Goal: Task Accomplishment & Management: Use online tool/utility

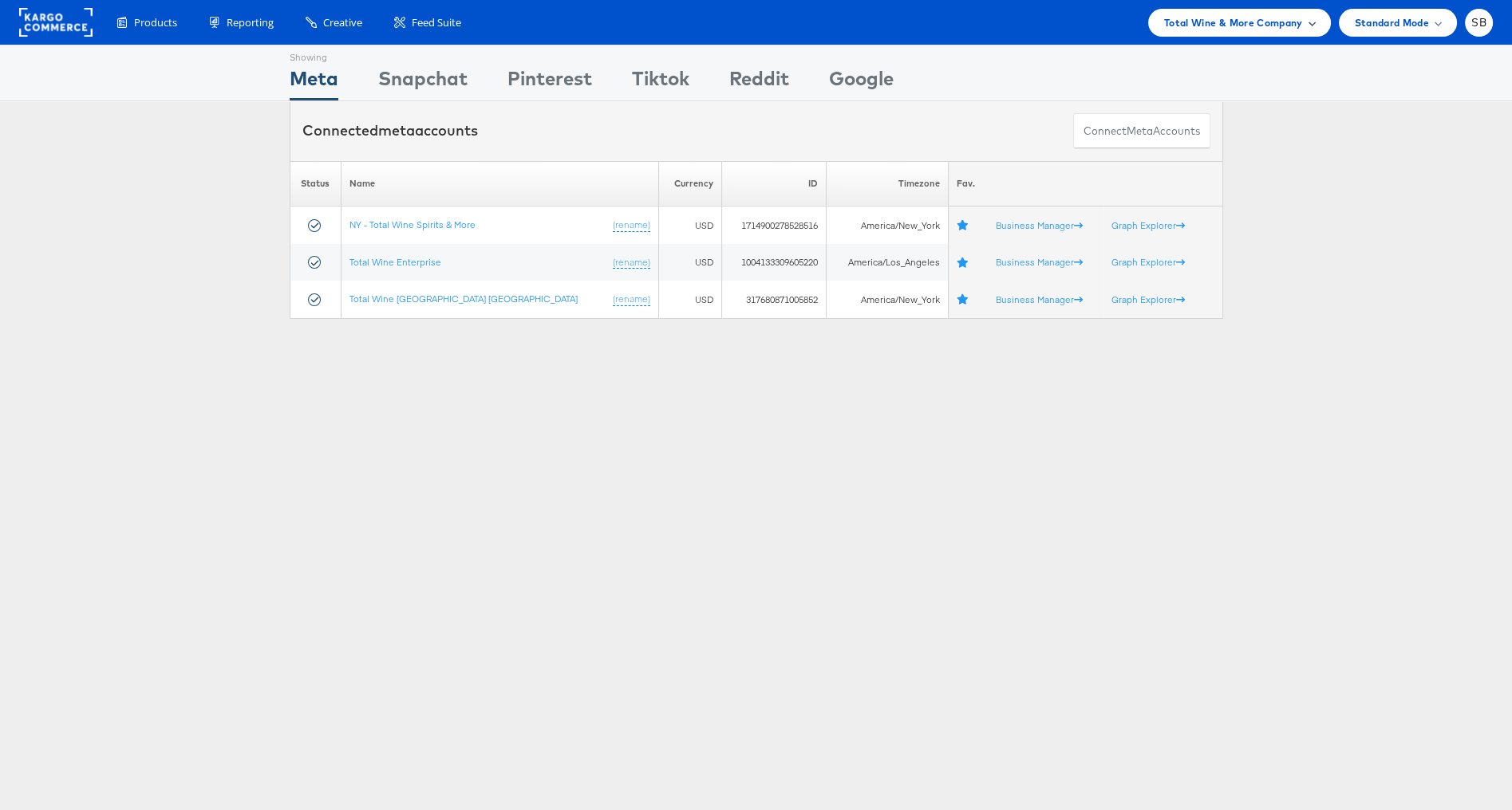
click at [1195, 25] on span "Total Wine & More Company" at bounding box center [1233, 22] width 139 height 17
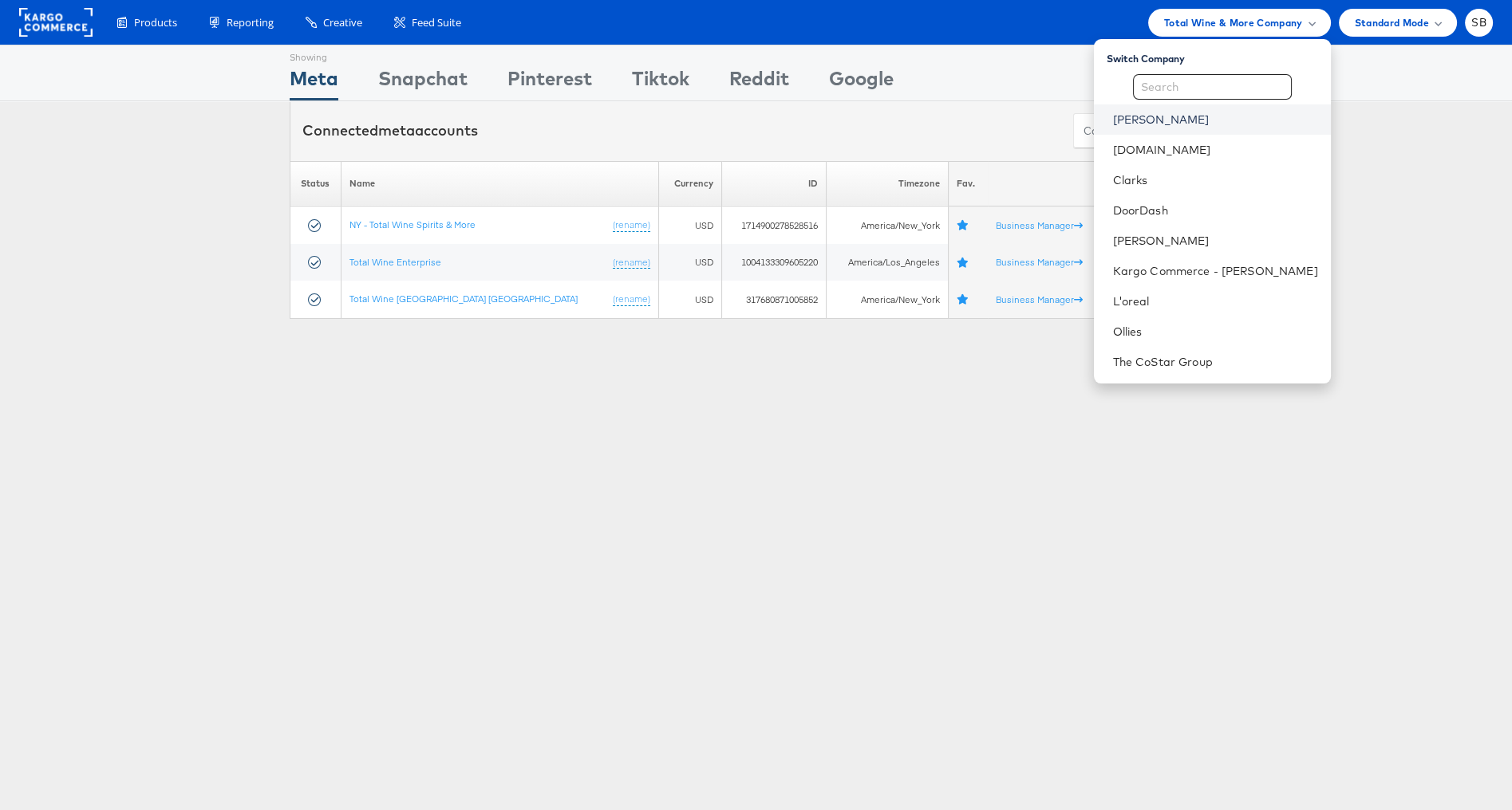
click at [1179, 119] on link "Belk" at bounding box center [1216, 119] width 205 height 16
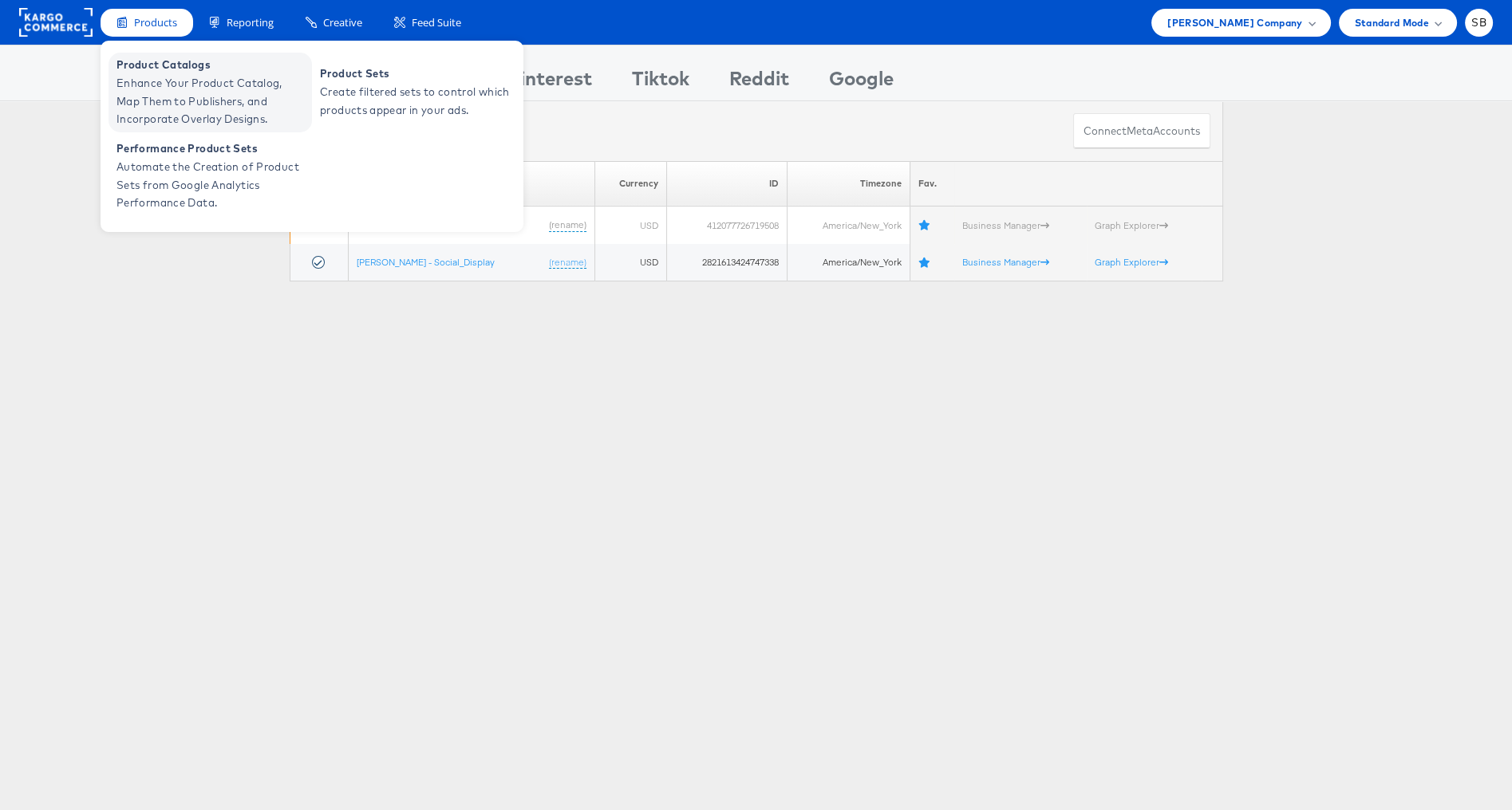
click at [191, 93] on span "Enhance Your Product Catalog, Map Them to Publishers, and Incorporate Overlay D…" at bounding box center [212, 102] width 192 height 55
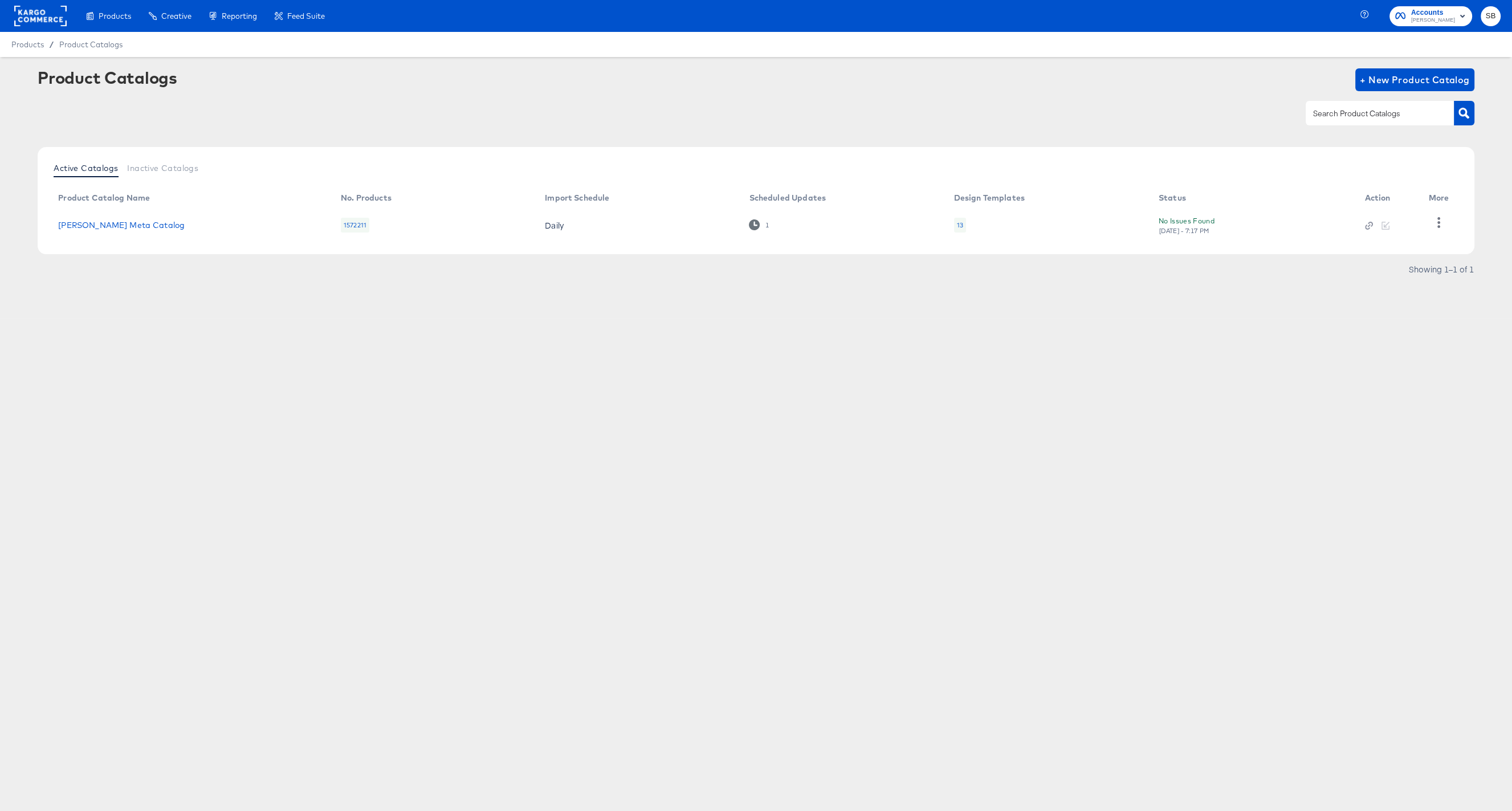
click at [958, 225] on div "13" at bounding box center [960, 225] width 6 height 9
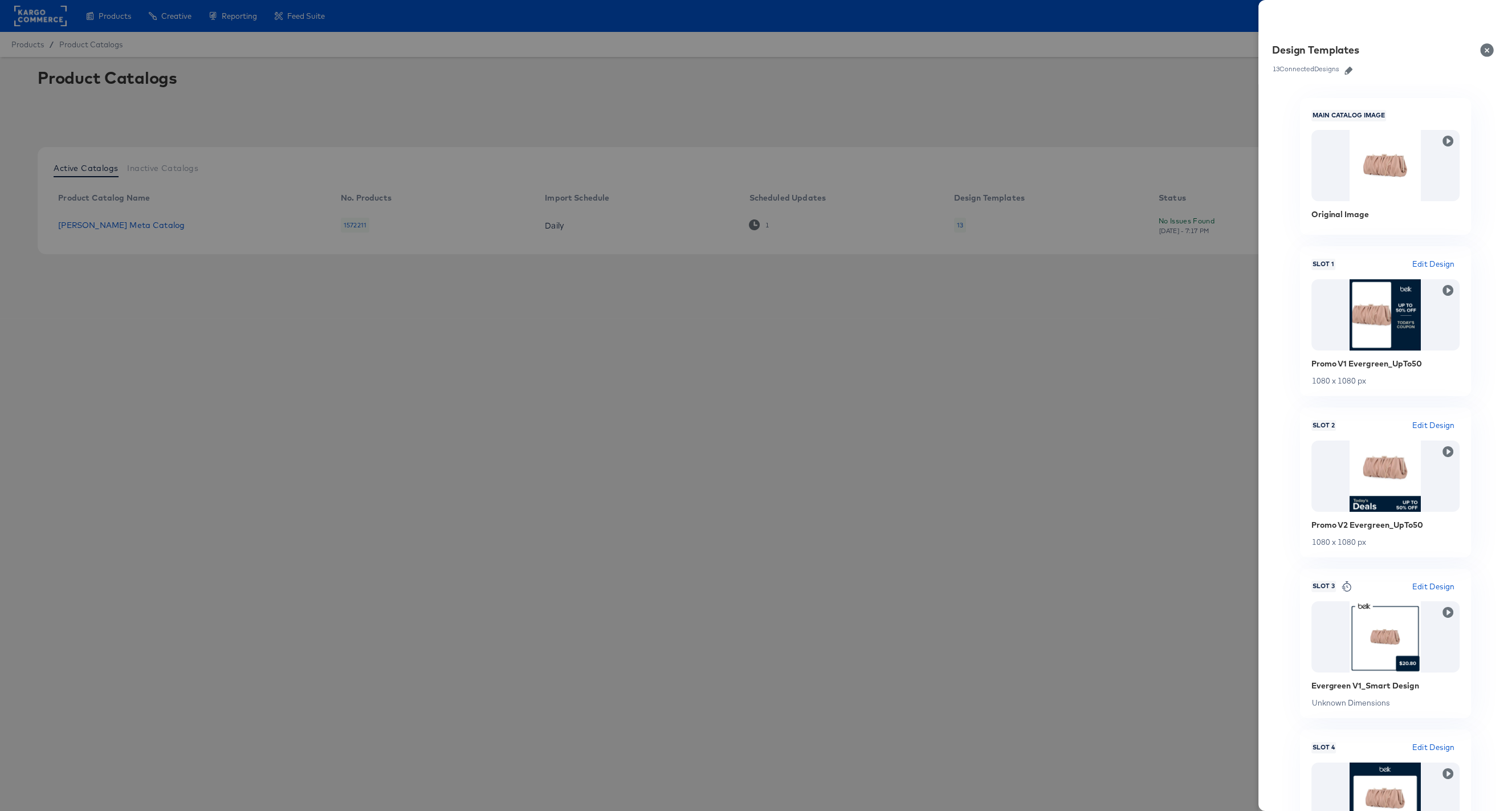
click at [1487, 50] on button "Close" at bounding box center [1489, 50] width 32 height 32
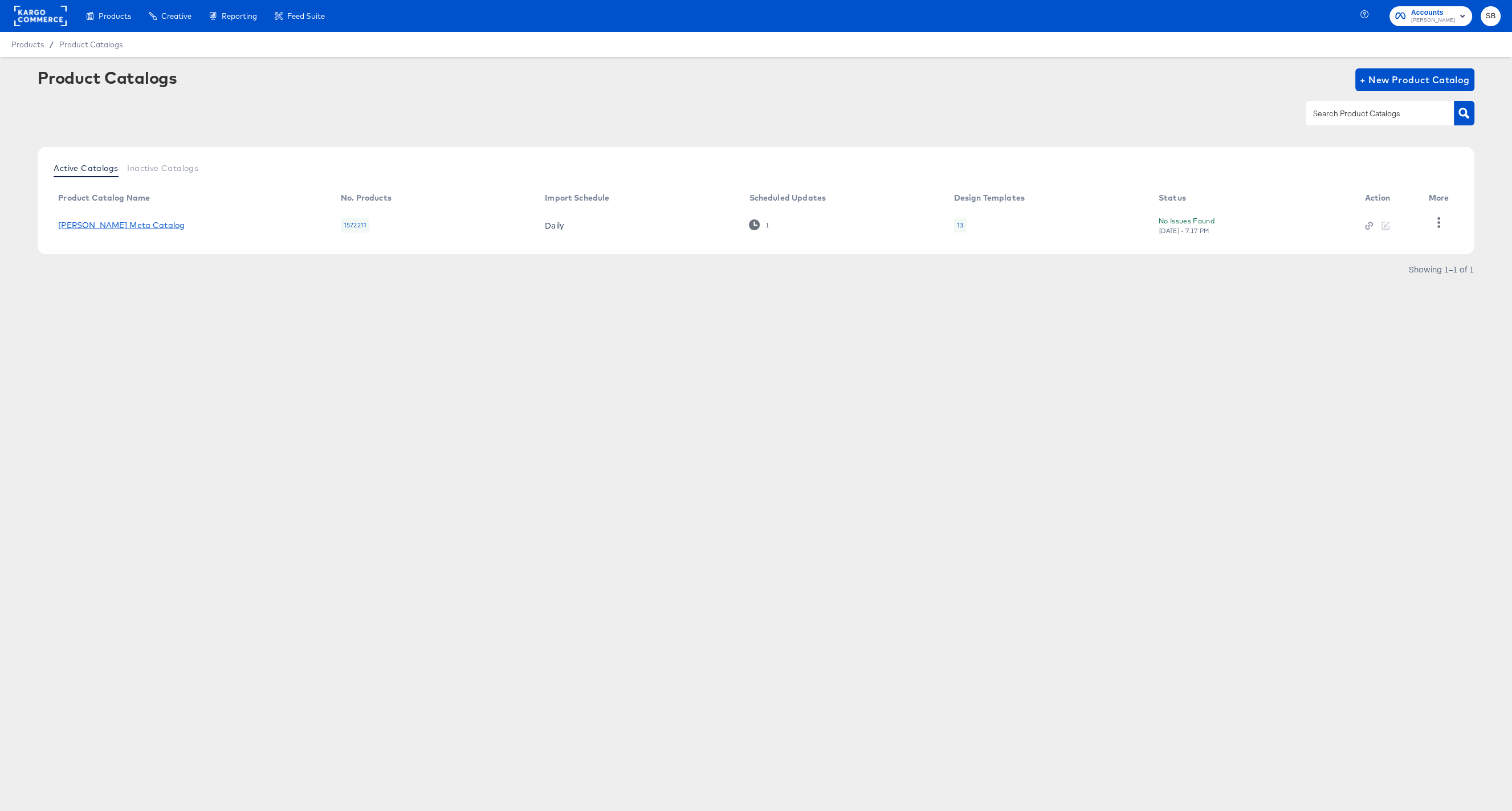
click at [101, 225] on link "[PERSON_NAME] Meta Catalog" at bounding box center [121, 225] width 126 height 9
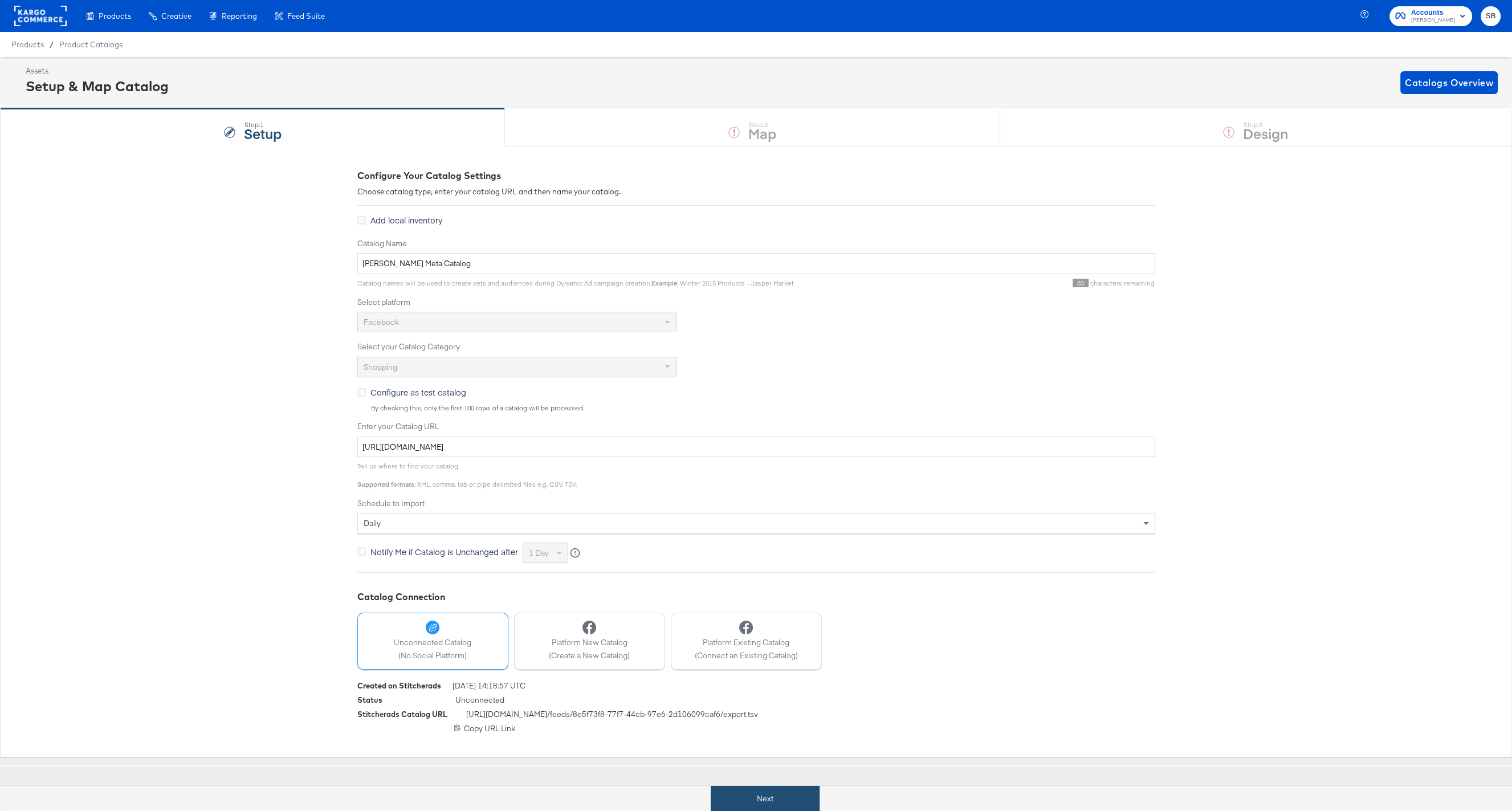
click at [787, 794] on button "Next" at bounding box center [765, 798] width 109 height 26
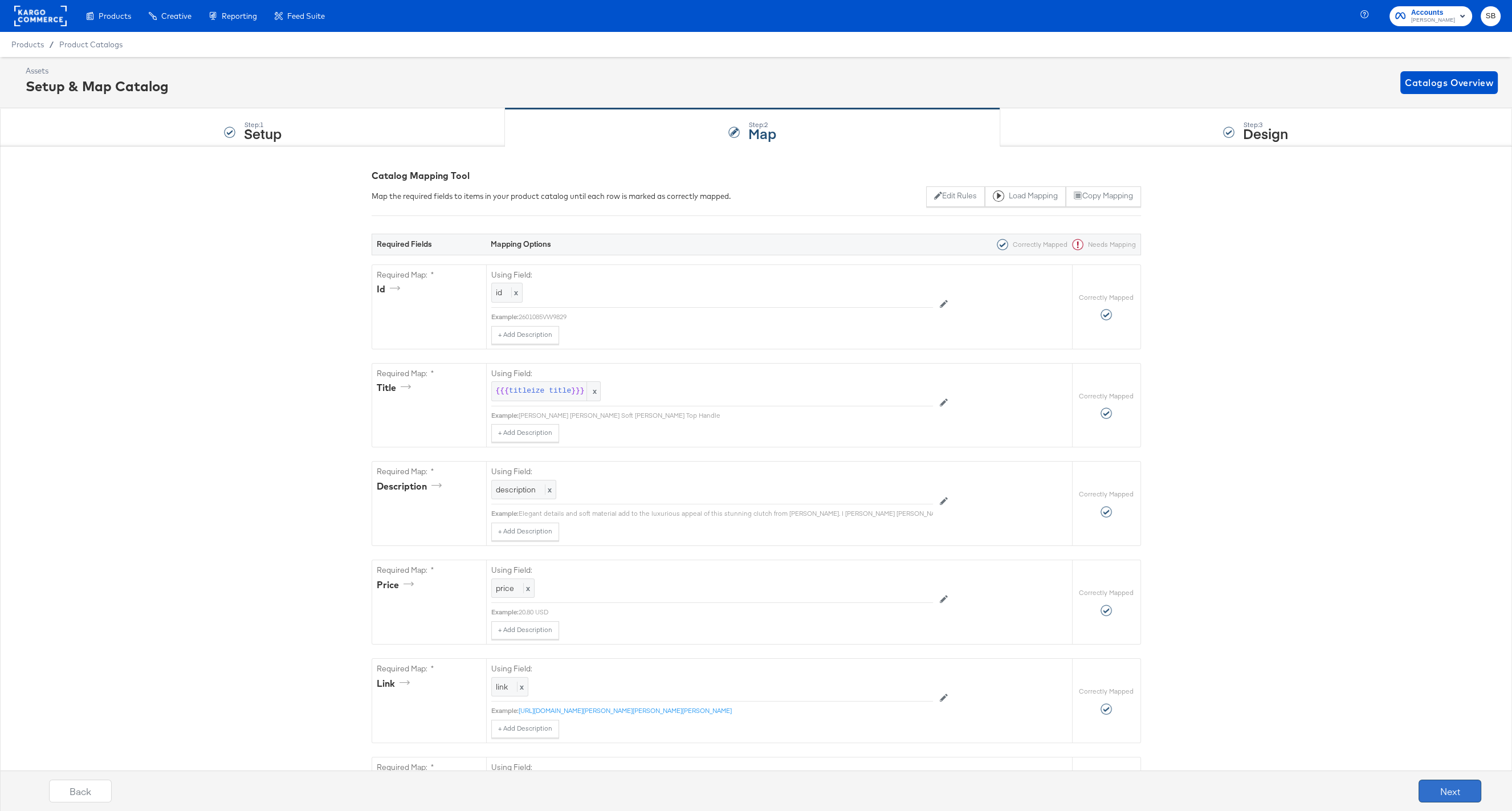
click at [1428, 794] on button "Next" at bounding box center [1450, 791] width 63 height 23
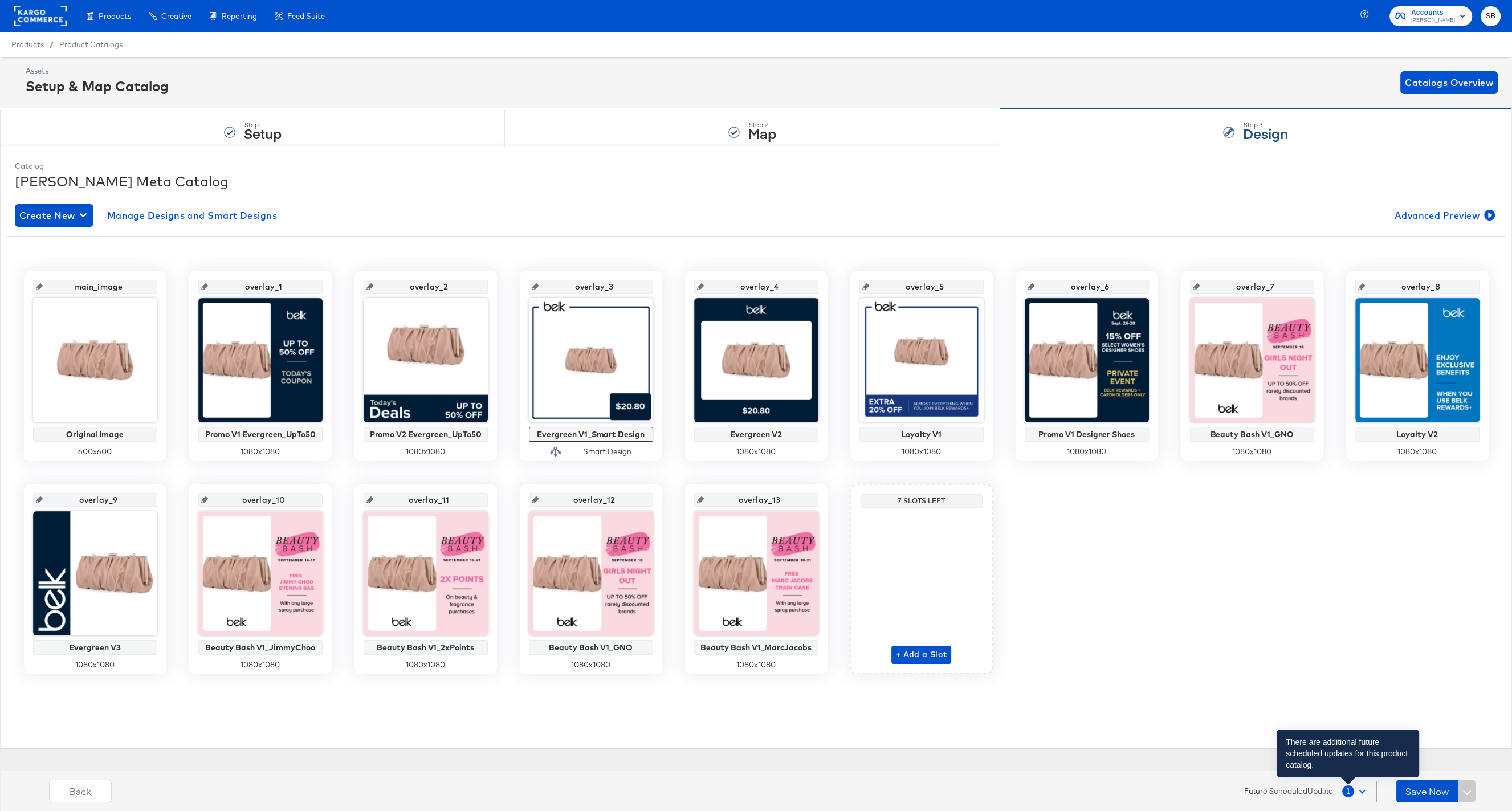
click at [1345, 790] on span "1" at bounding box center [1348, 791] width 12 height 12
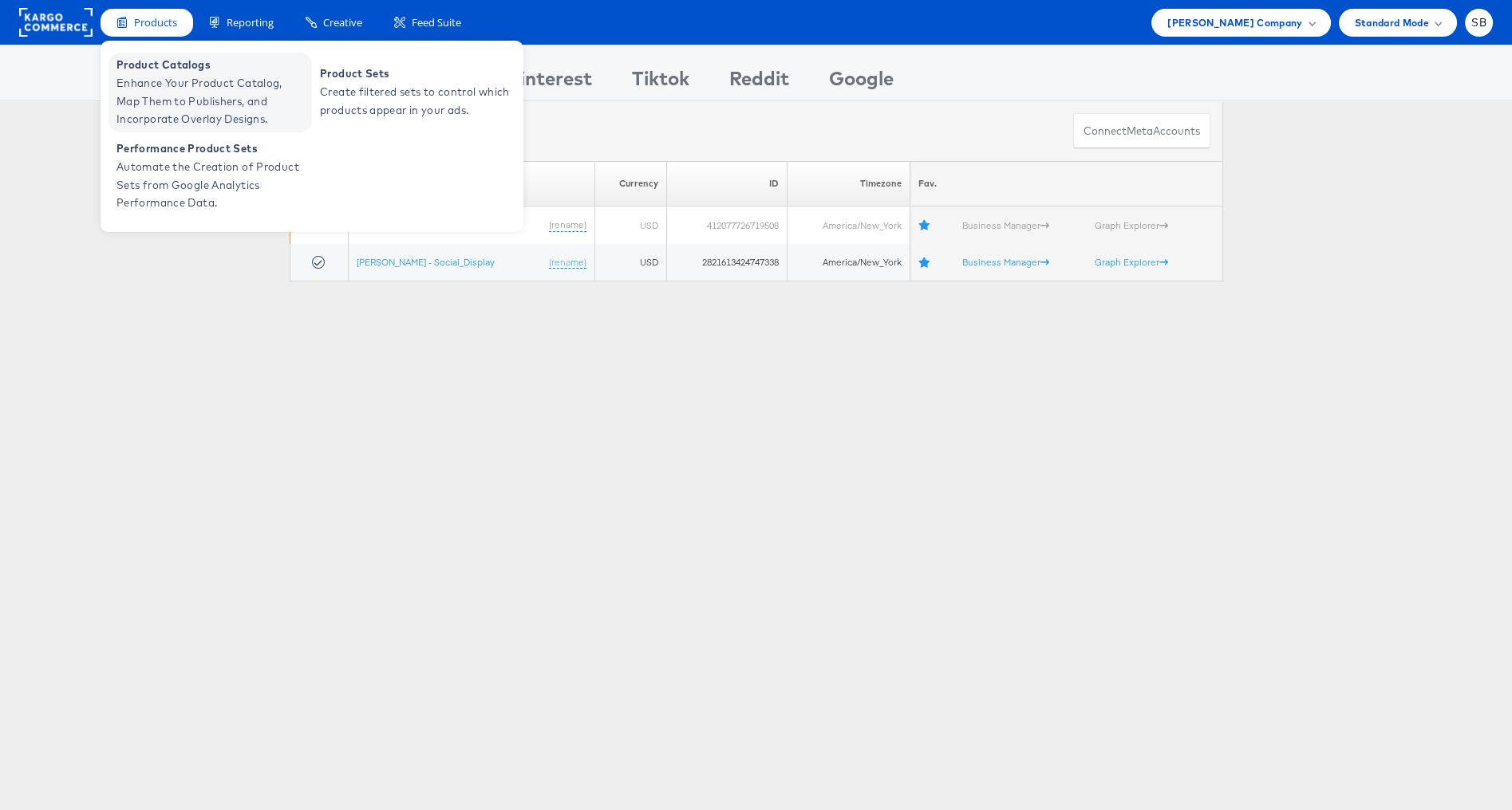
click at [166, 80] on span "Enhance Your Product Catalog, Map Them to Publishers, and Incorporate Overlay D…" at bounding box center [212, 102] width 192 height 55
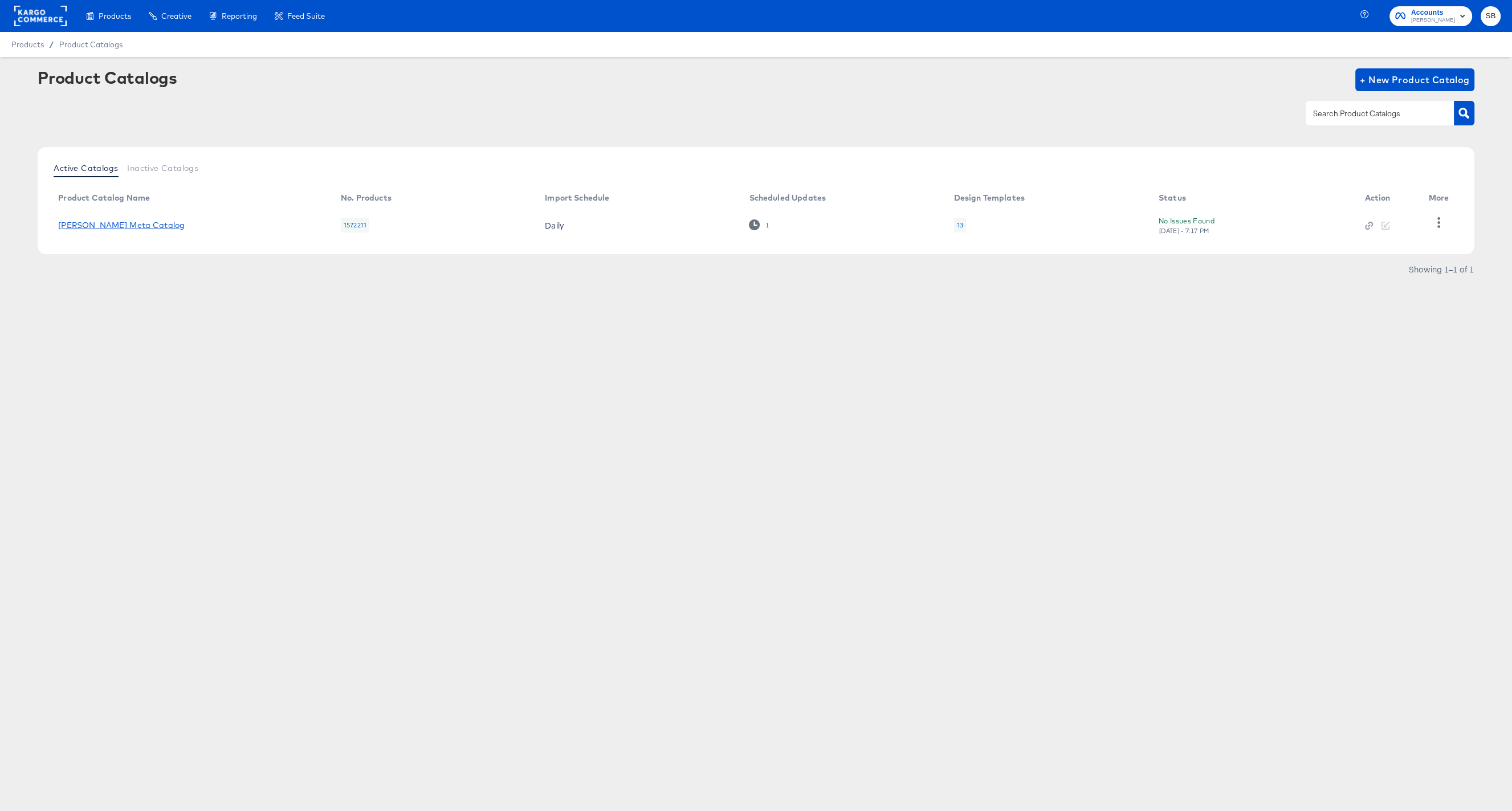
click at [126, 228] on link "Belk Meta Catalog" at bounding box center [121, 225] width 126 height 9
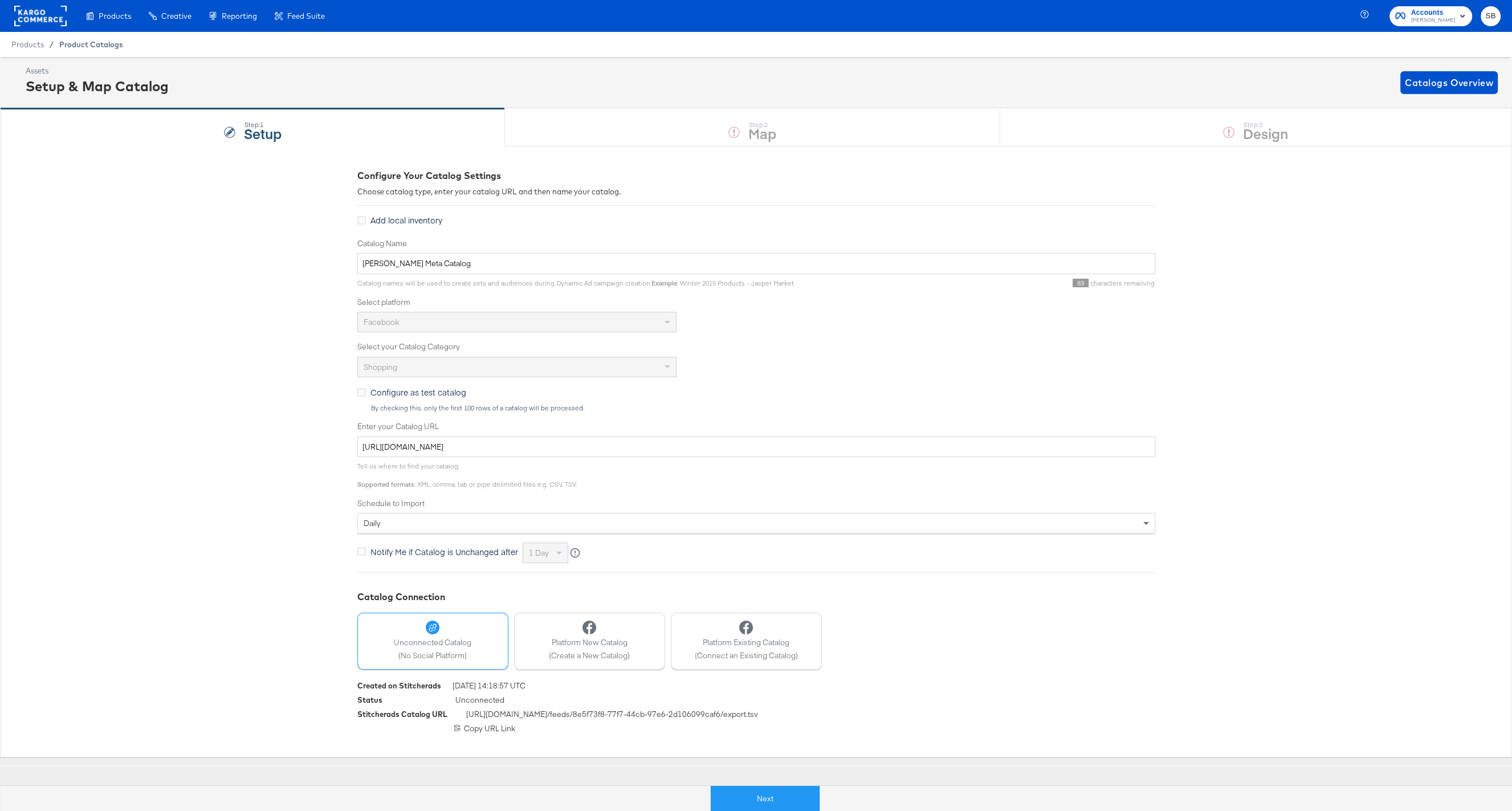
click at [96, 45] on span "Product Catalogs" at bounding box center [91, 44] width 64 height 9
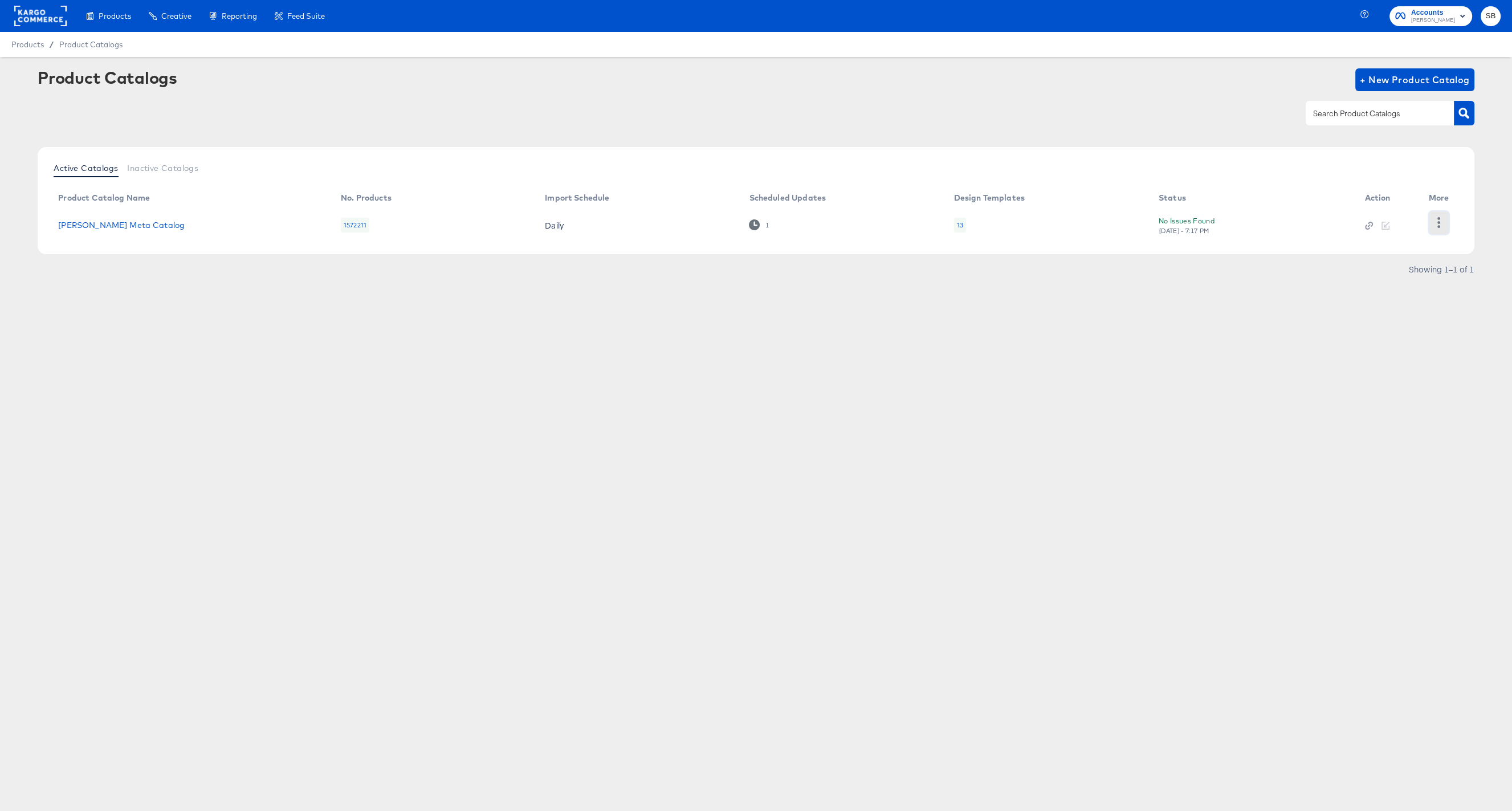
click at [1438, 221] on icon "button" at bounding box center [1439, 223] width 3 height 11
click at [1385, 200] on div "Changelog" at bounding box center [1391, 203] width 114 height 18
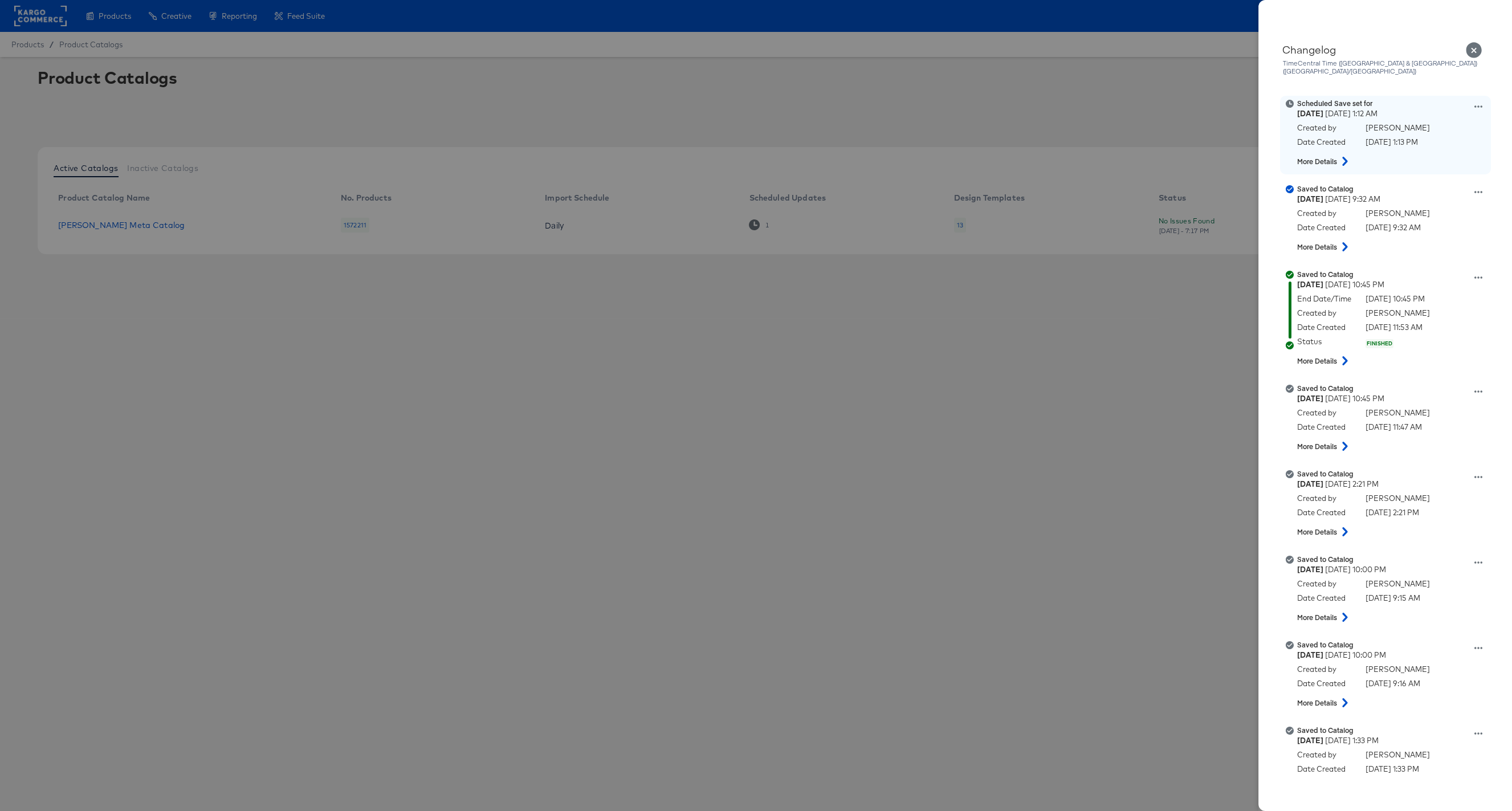
click at [1345, 157] on icon at bounding box center [1344, 161] width 5 height 9
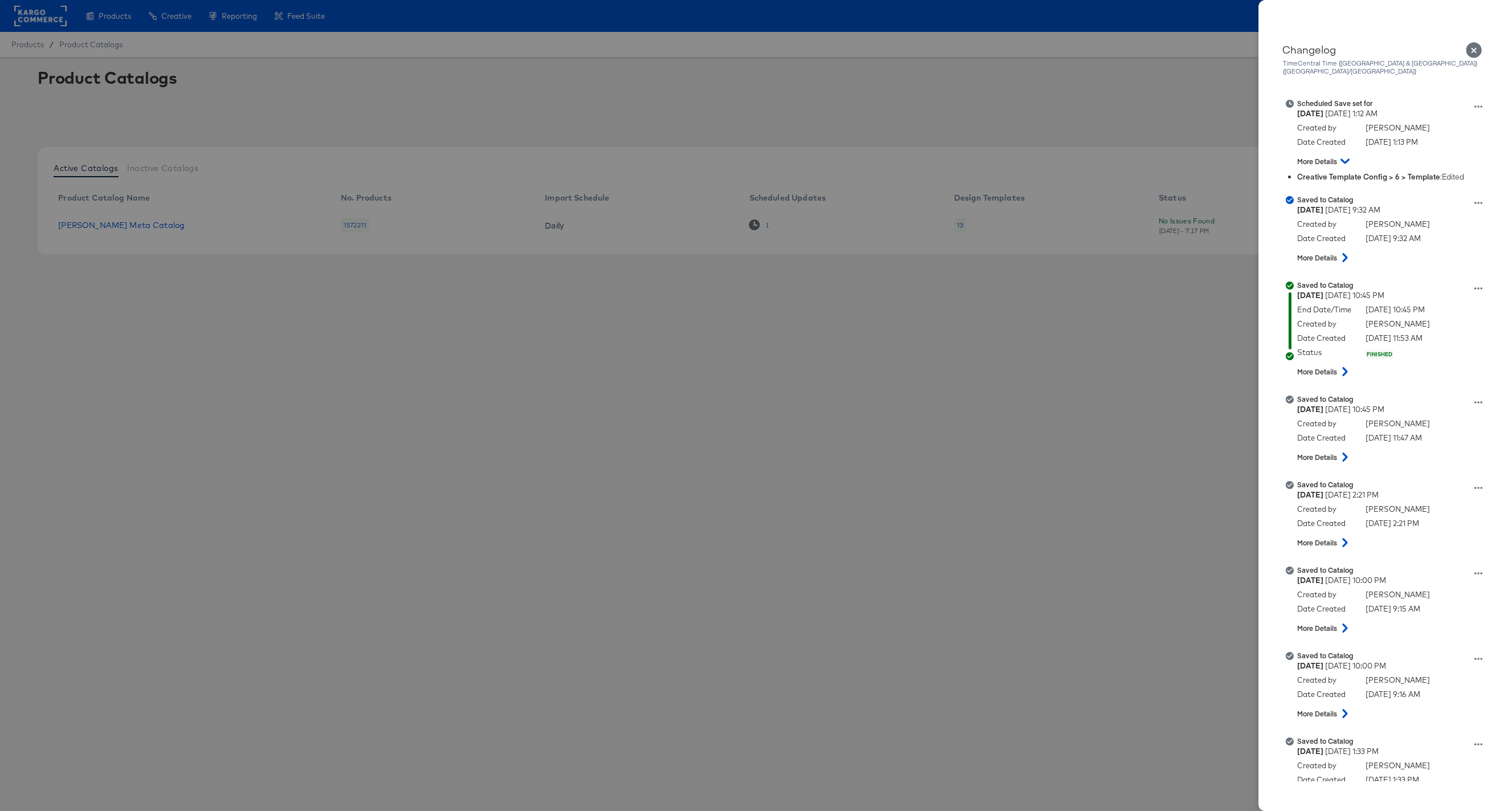
click at [1475, 52] on icon "Close" at bounding box center [1474, 50] width 17 height 17
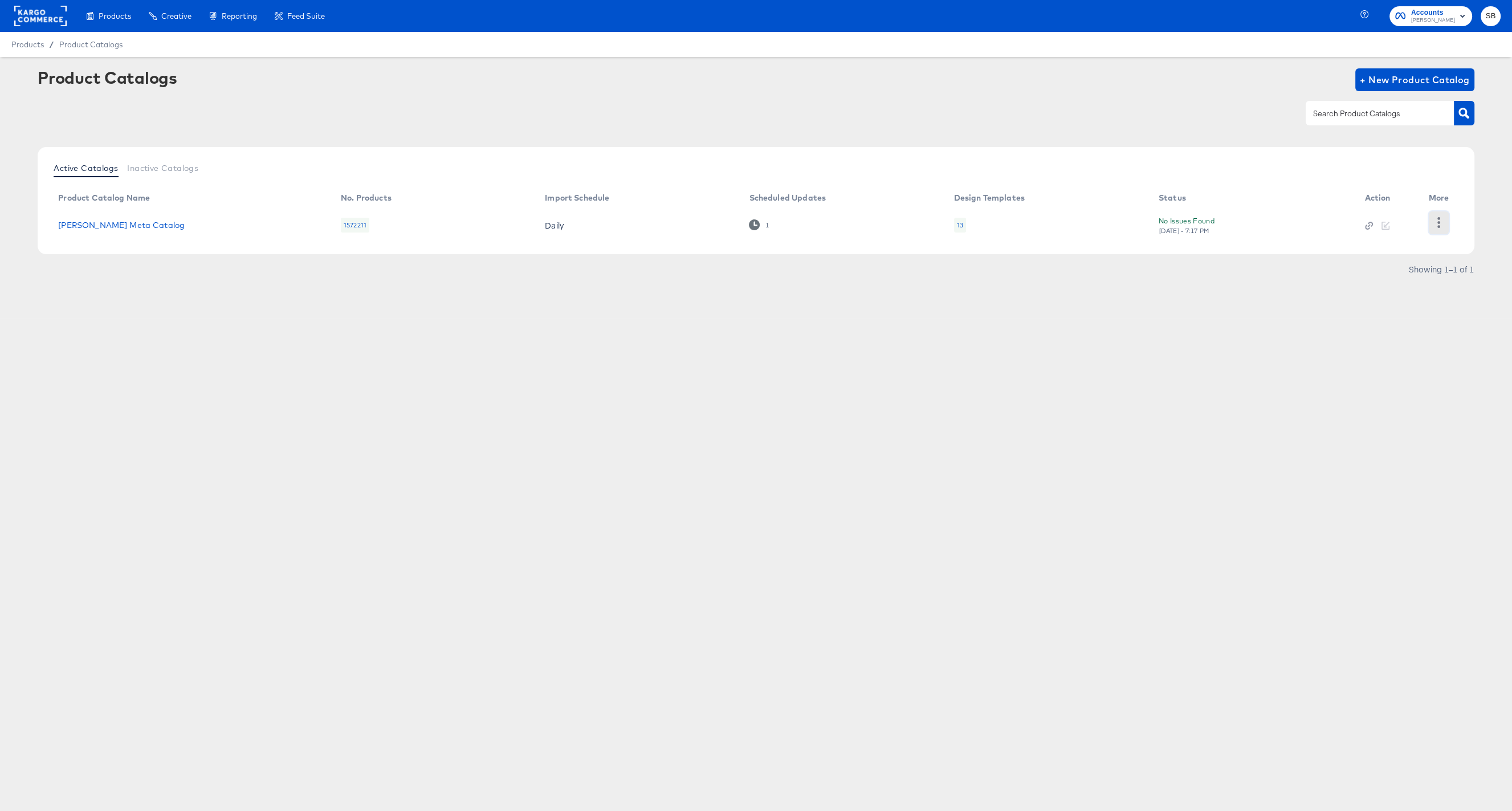
click at [1445, 221] on button "button" at bounding box center [1439, 223] width 20 height 23
click at [1428, 200] on div "Changelog" at bounding box center [1391, 203] width 114 height 18
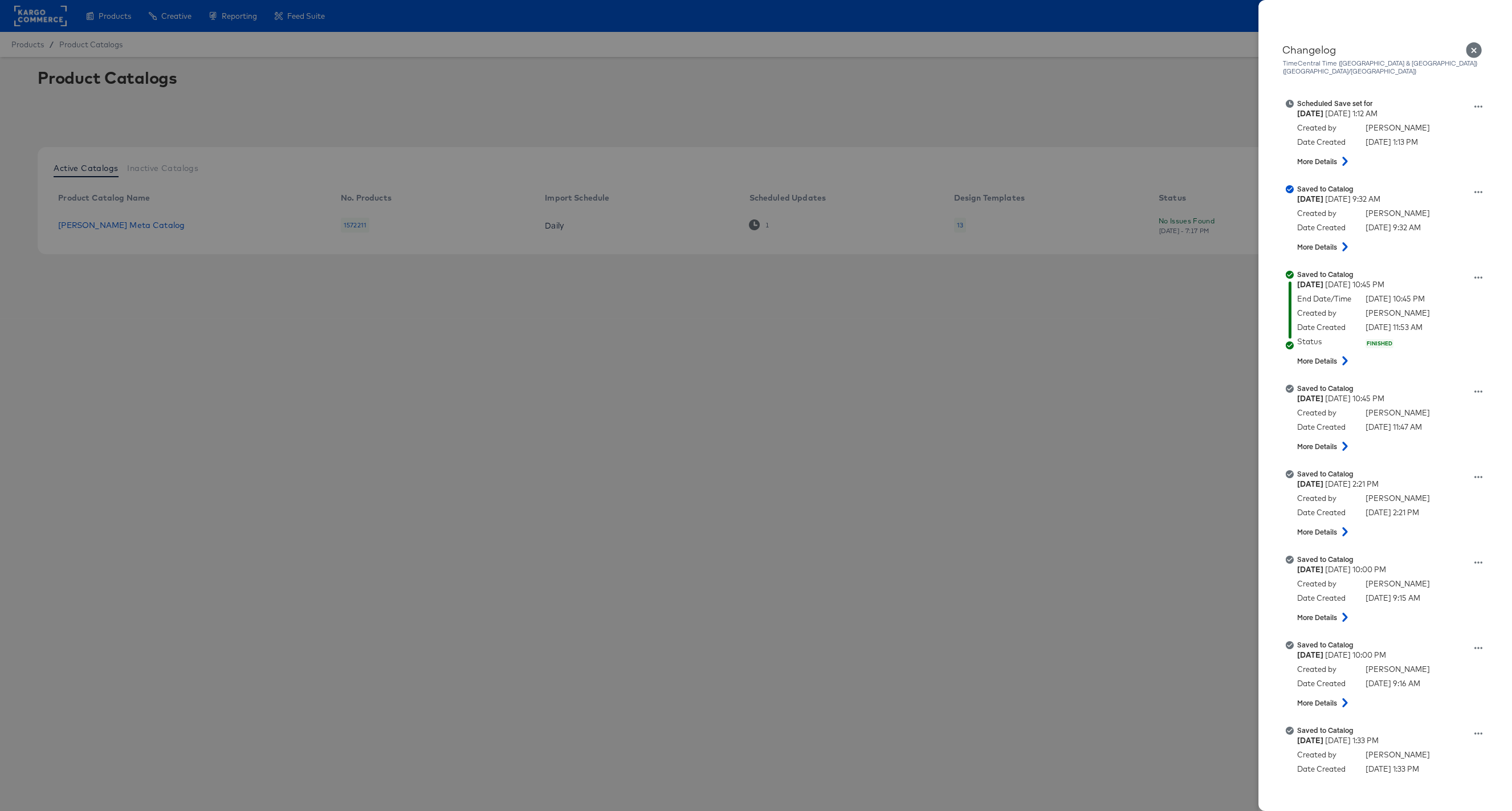
click at [1479, 48] on icon "Close" at bounding box center [1474, 50] width 16 height 16
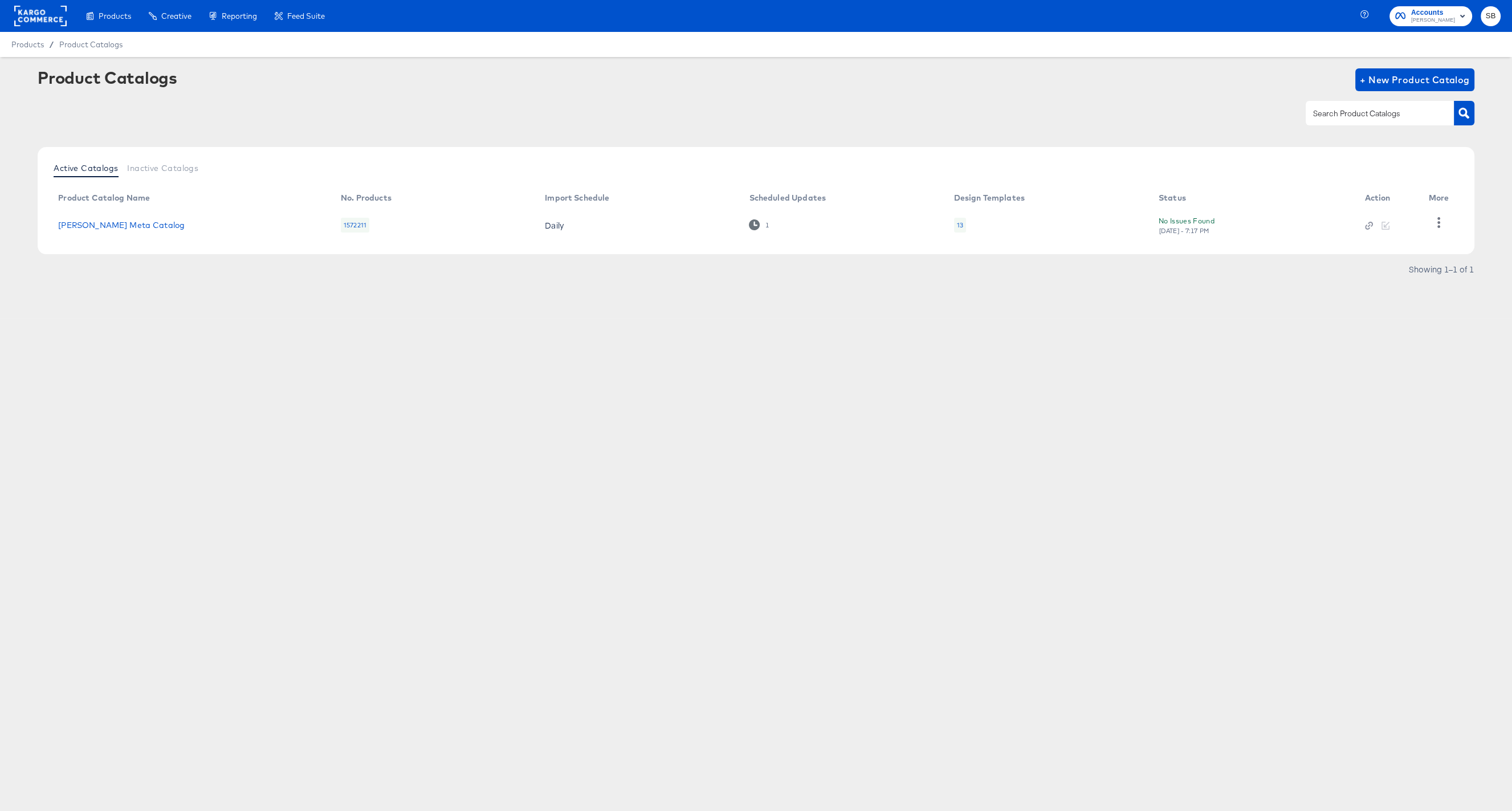
click at [959, 222] on div "13" at bounding box center [960, 225] width 6 height 9
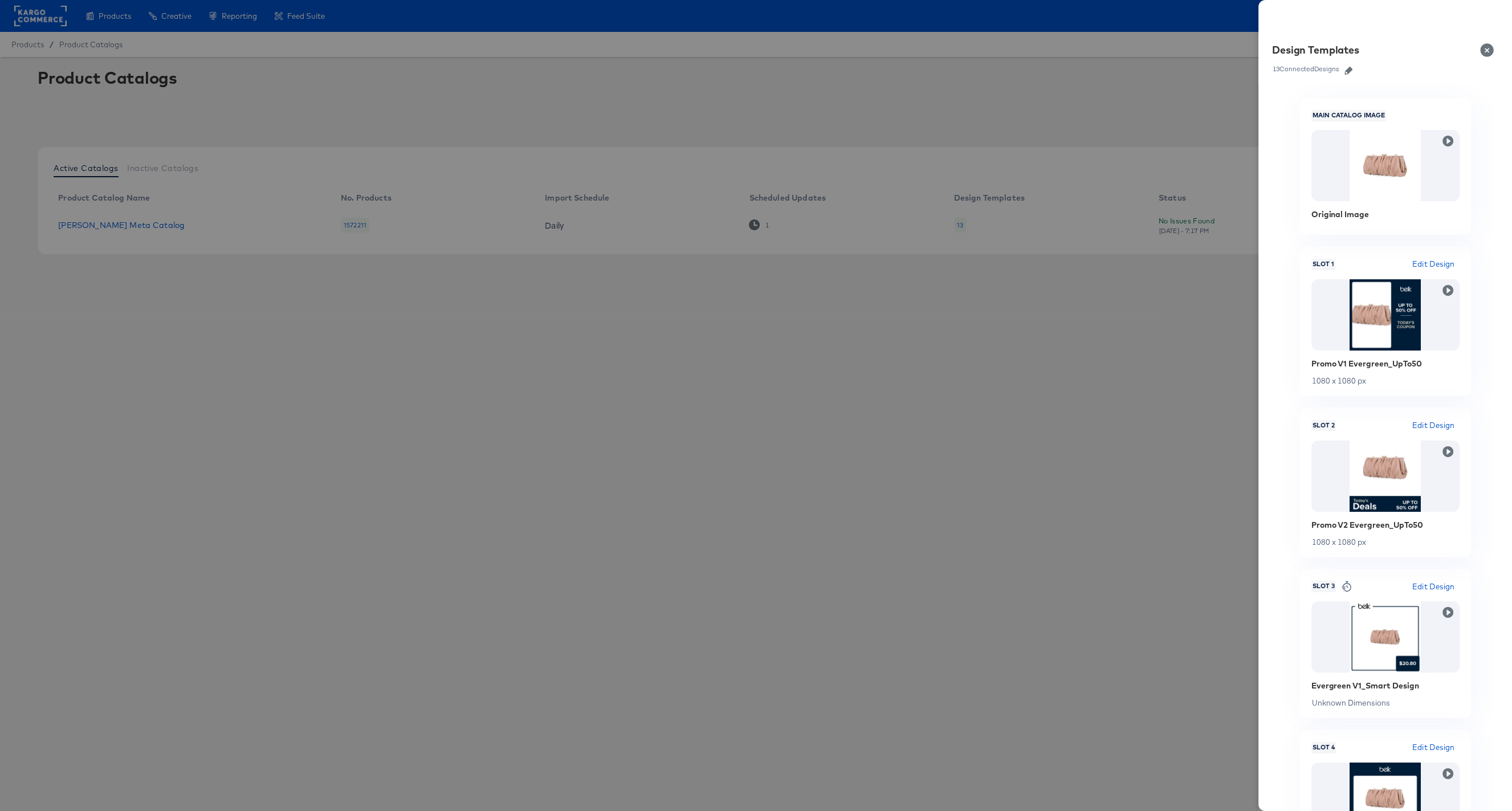
click at [1478, 48] on button "Close" at bounding box center [1489, 50] width 32 height 32
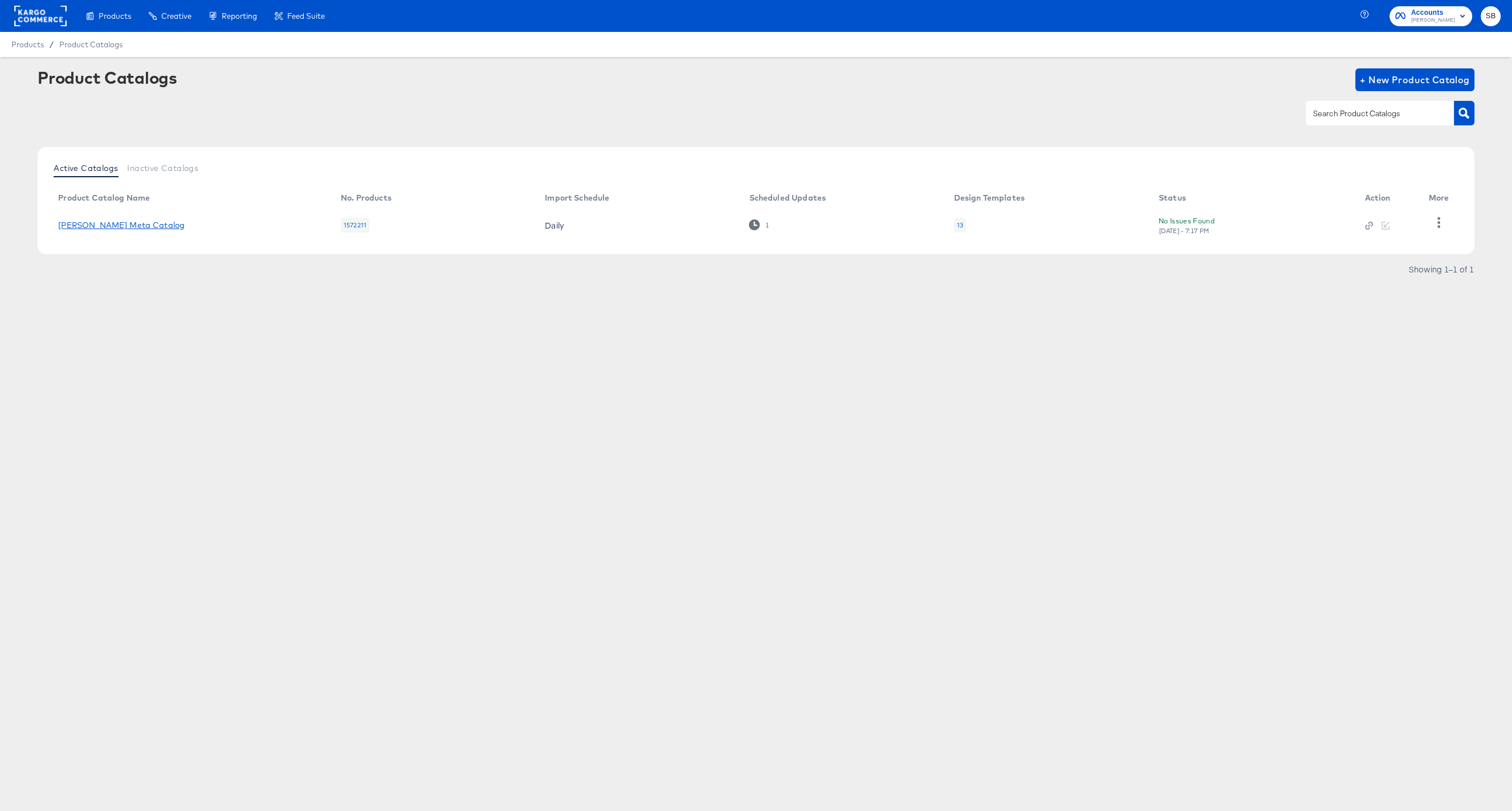
click at [84, 225] on link "[PERSON_NAME] Meta Catalog" at bounding box center [121, 225] width 126 height 9
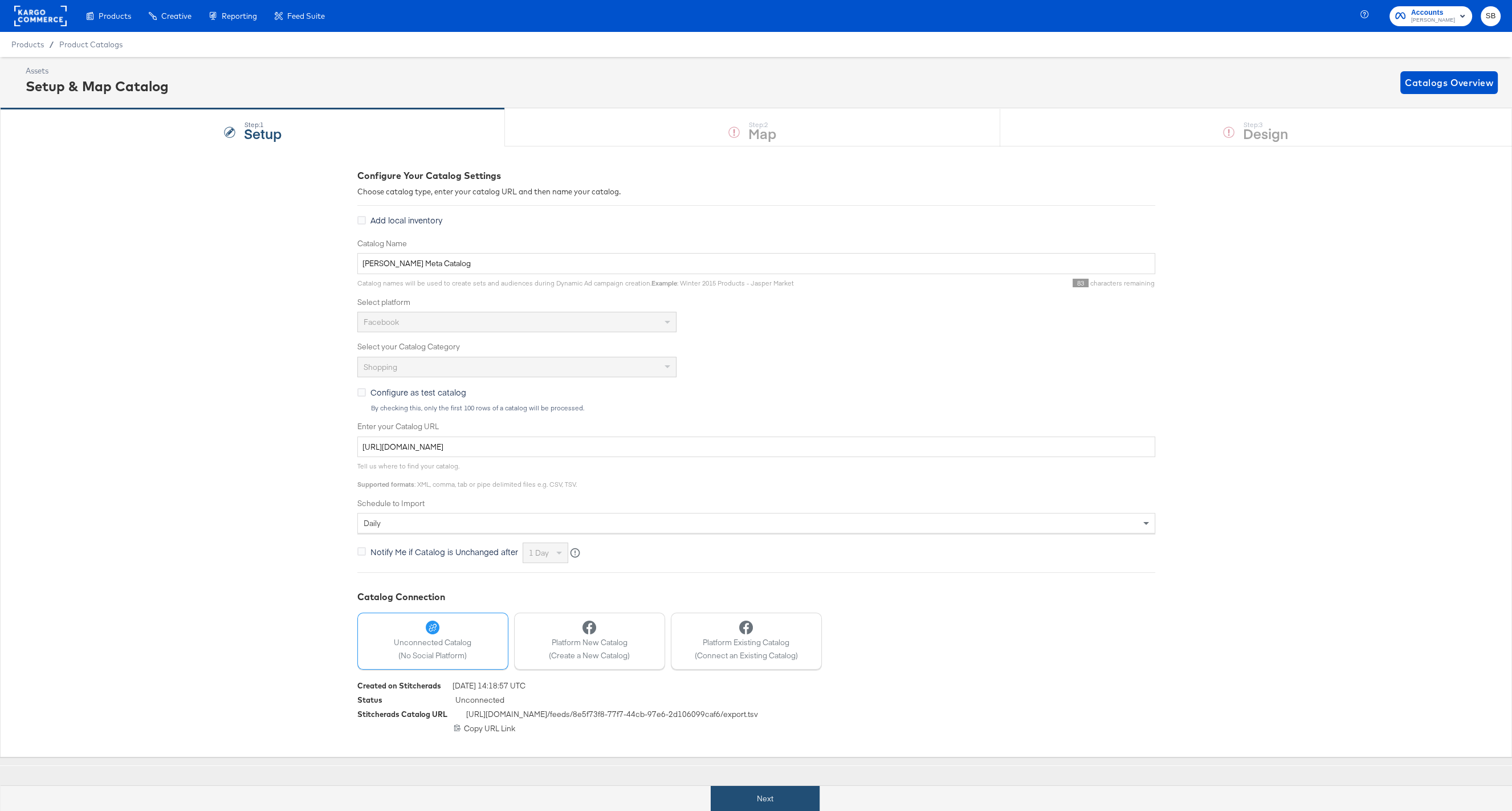
click at [780, 793] on button "Next" at bounding box center [765, 798] width 109 height 26
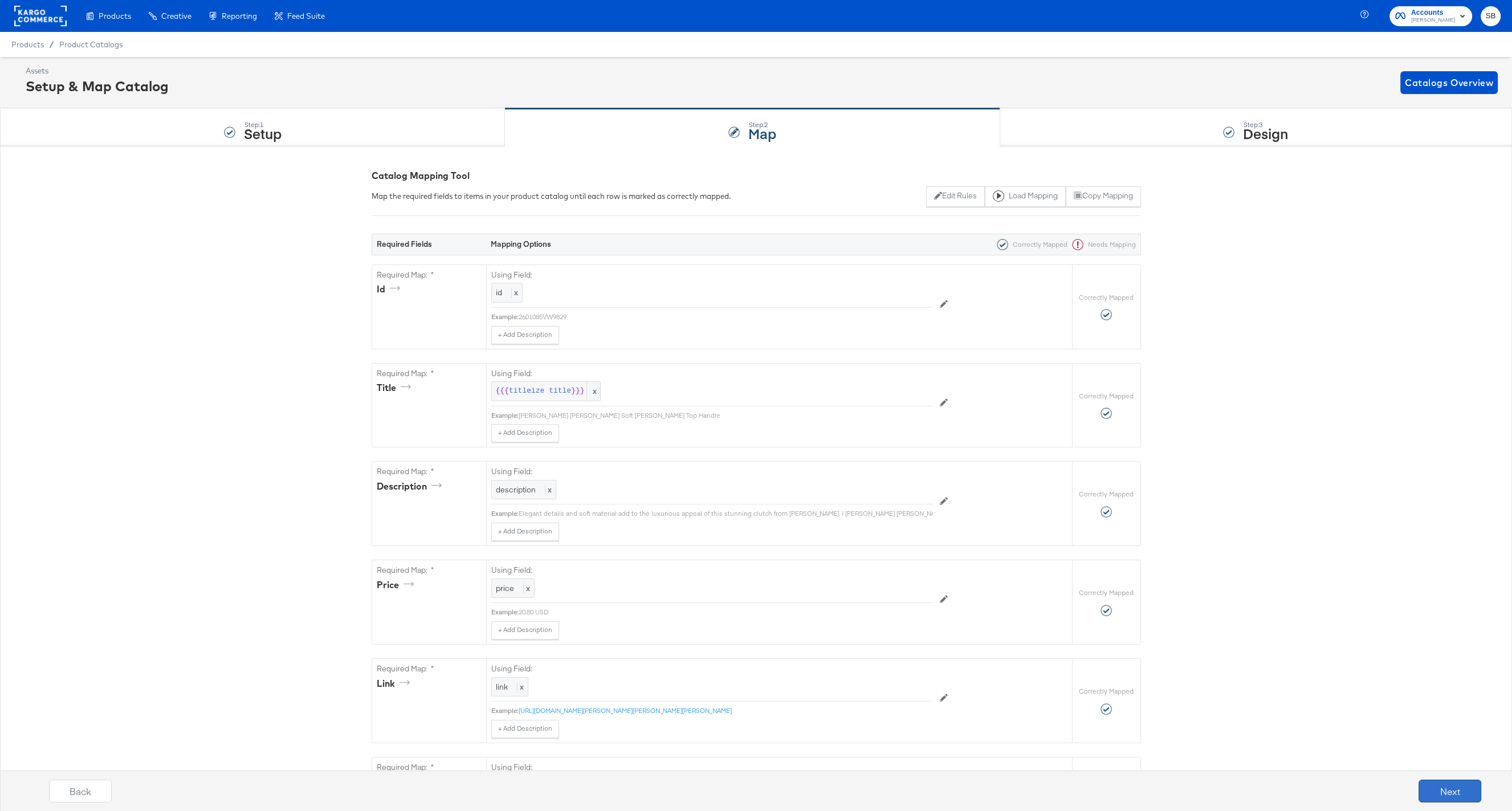
click at [1449, 787] on button "Next" at bounding box center [1450, 791] width 63 height 23
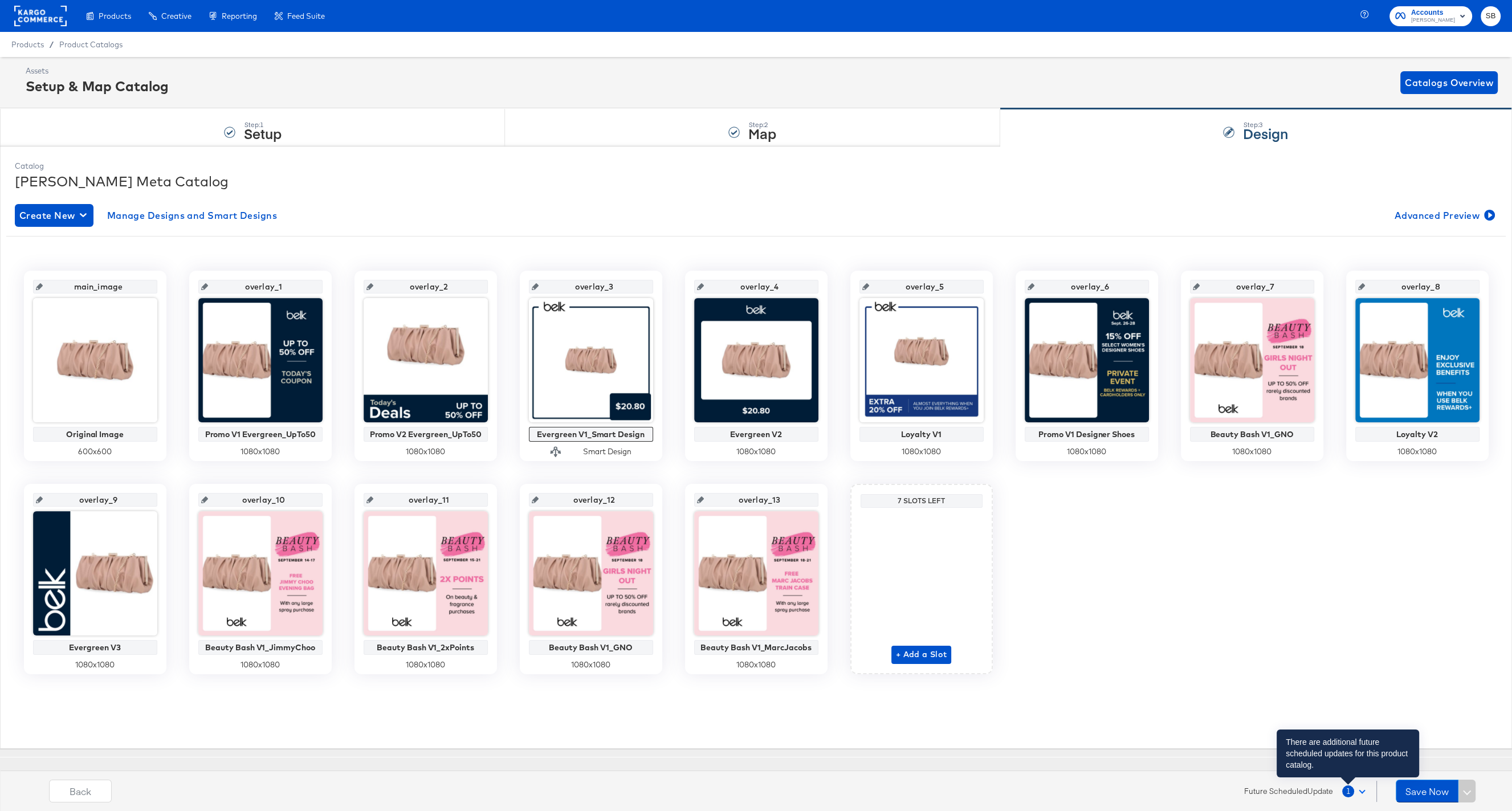
click at [1344, 790] on span "1" at bounding box center [1348, 791] width 12 height 12
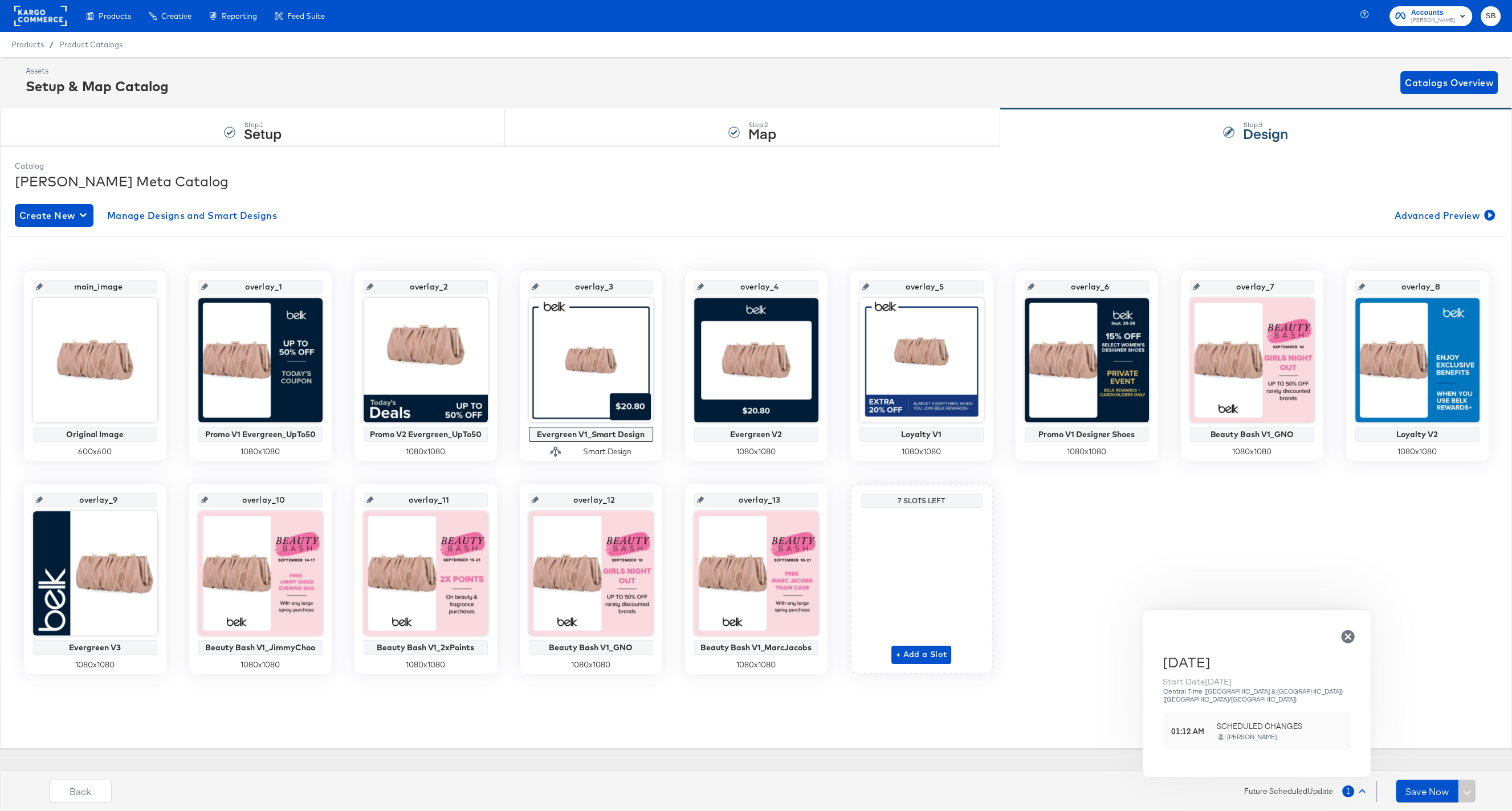
drag, startPoint x: 1239, startPoint y: 724, endPoint x: 1233, endPoint y: 727, distance: 6.7
click at [1239, 733] on div "[PERSON_NAME]" at bounding box center [1252, 736] width 51 height 8
click at [1349, 632] on icon "button" at bounding box center [1347, 636] width 13 height 13
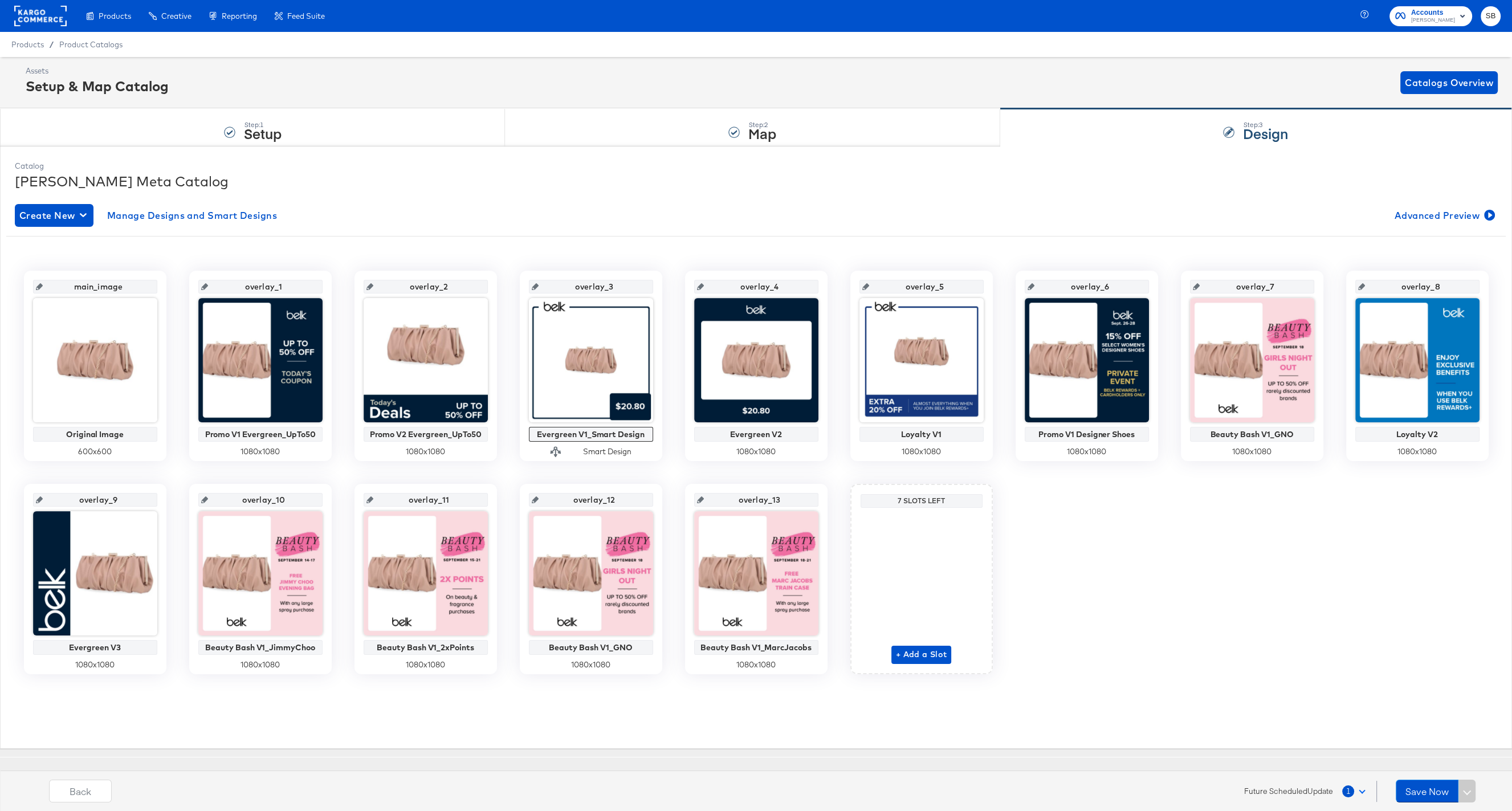
click at [45, 13] on rect at bounding box center [40, 15] width 52 height 20
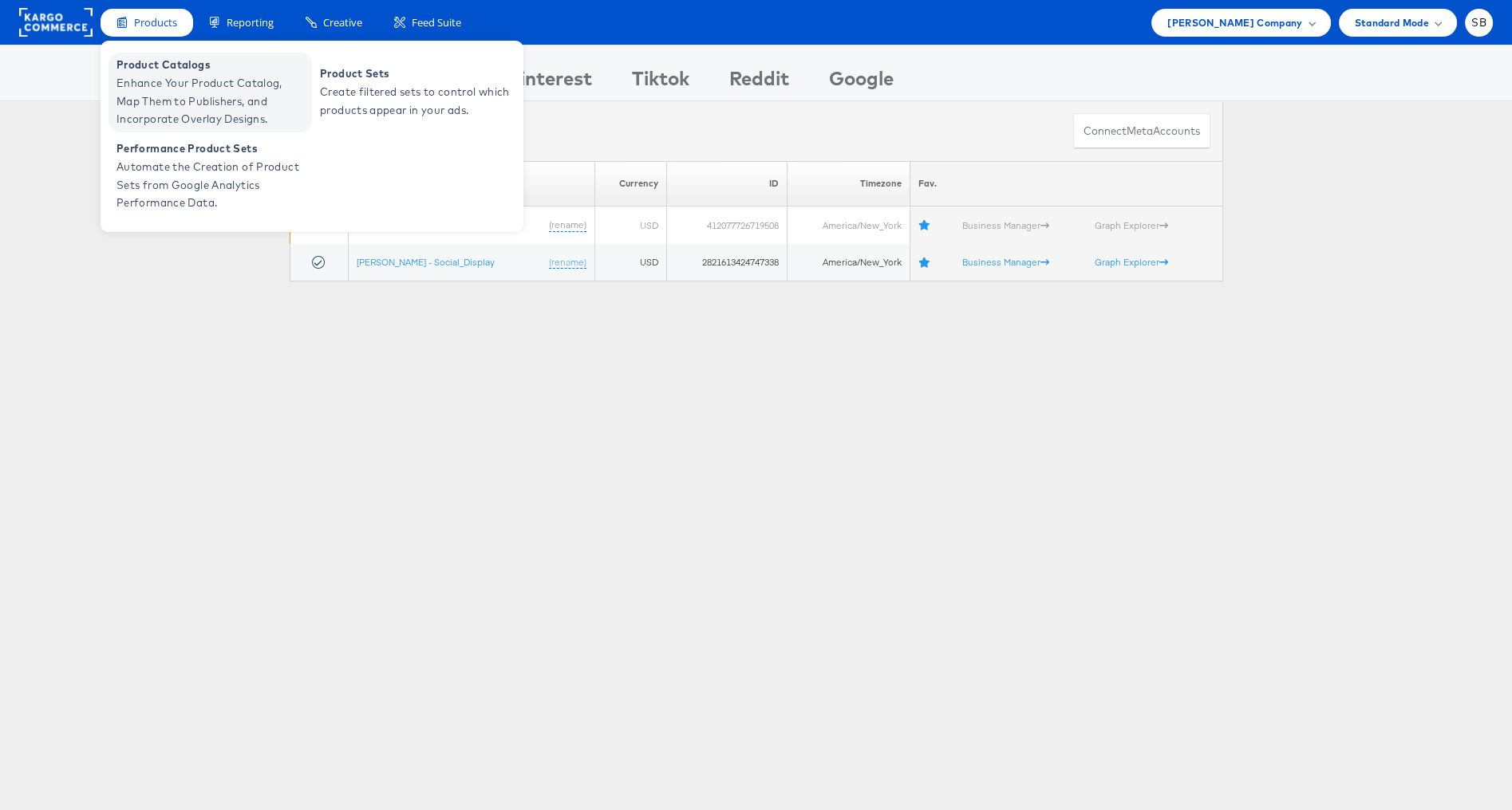
click at [158, 89] on span "Enhance Your Product Catalog, Map Them to Publishers, and Incorporate Overlay D…" at bounding box center [212, 102] width 192 height 55
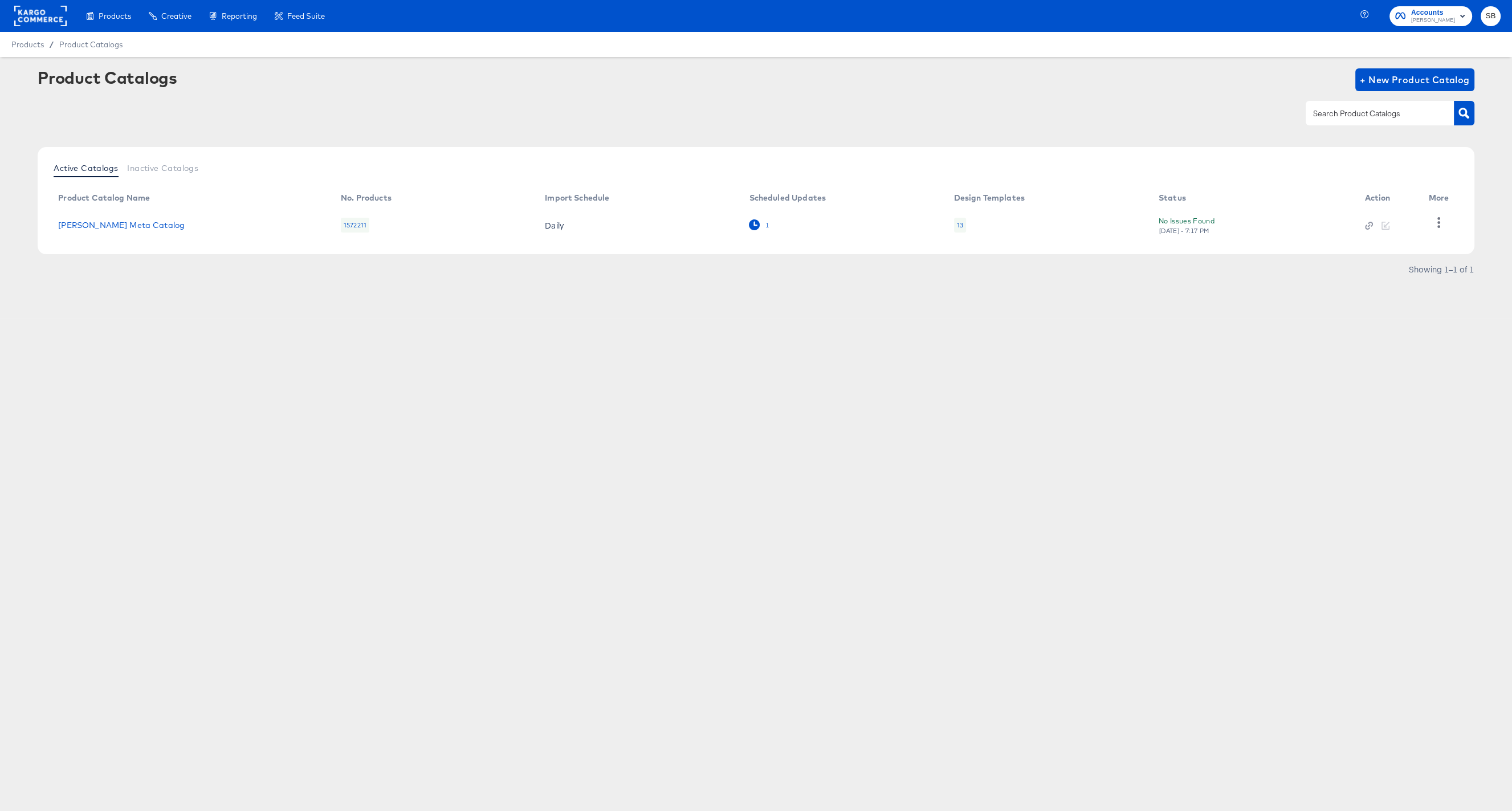
click at [750, 225] on icon at bounding box center [755, 225] width 11 height 11
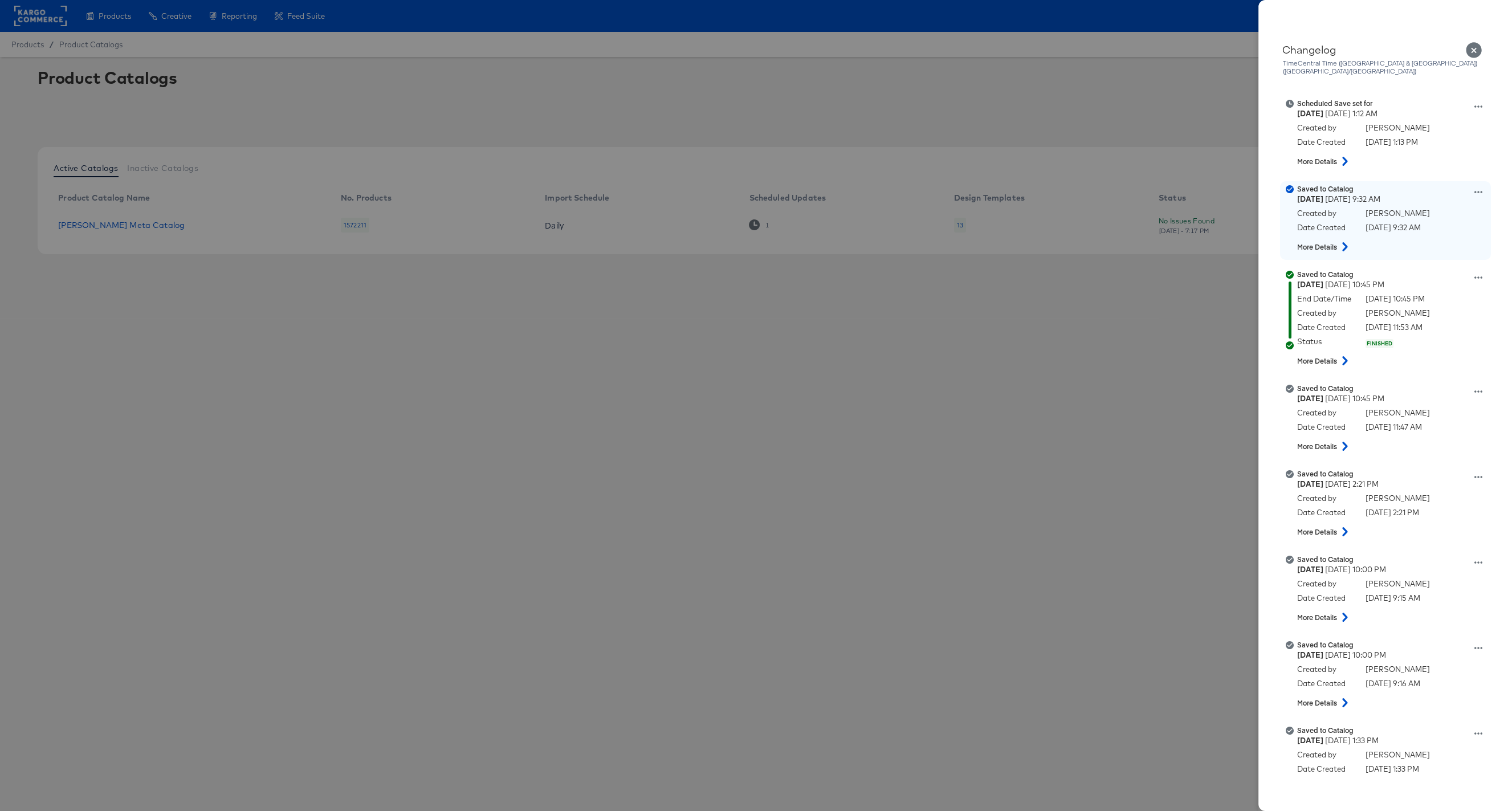
click at [1346, 242] on icon at bounding box center [1345, 246] width 14 height 9
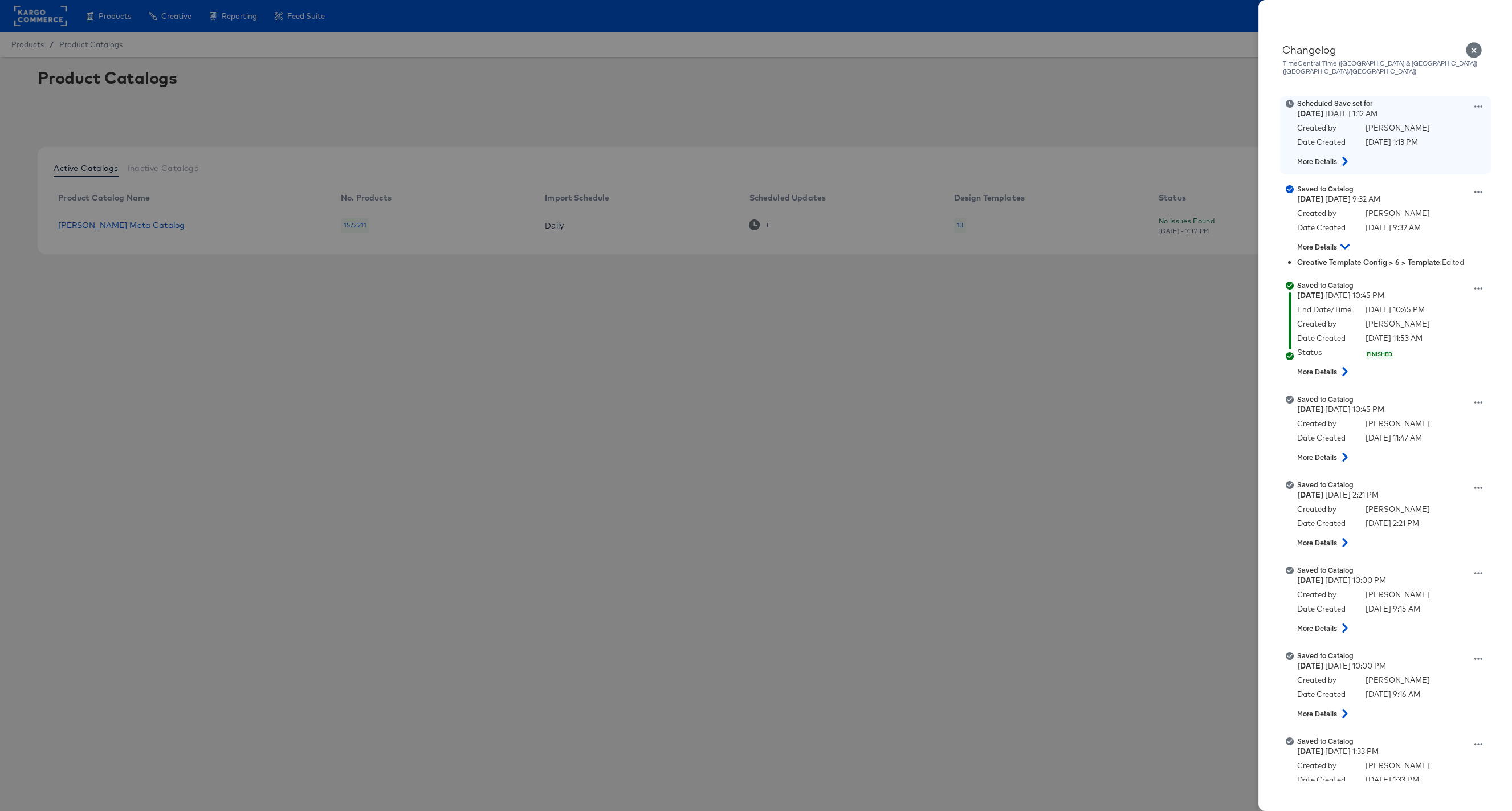
click at [1331, 160] on div "More Details" at bounding box center [1392, 161] width 191 height 20
click at [1333, 157] on strong "More Details" at bounding box center [1317, 162] width 40 height 10
click at [1344, 157] on icon at bounding box center [1345, 161] width 14 height 9
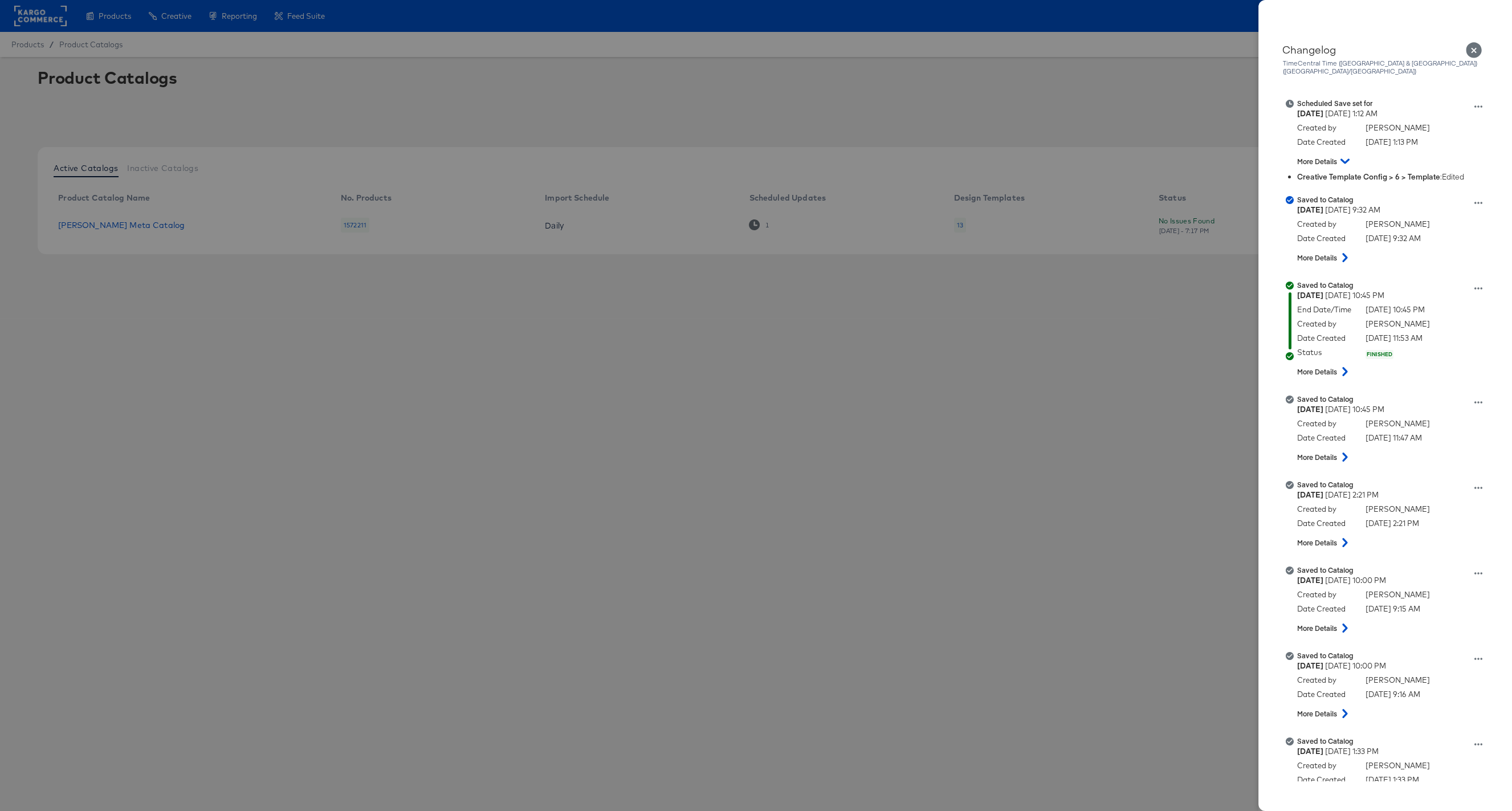
click at [959, 350] on div at bounding box center [756, 406] width 1512 height 811
